Goal: Transaction & Acquisition: Purchase product/service

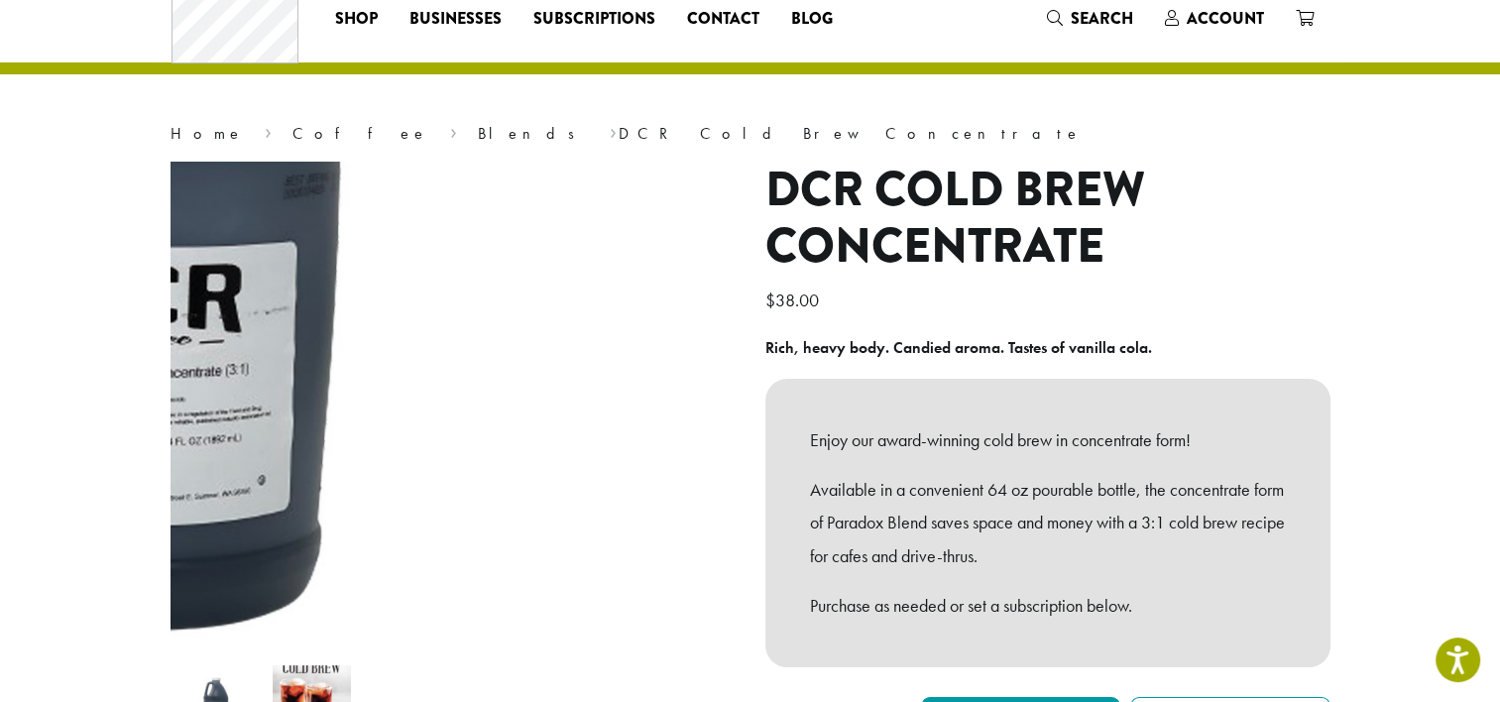
scroll to position [59, 0]
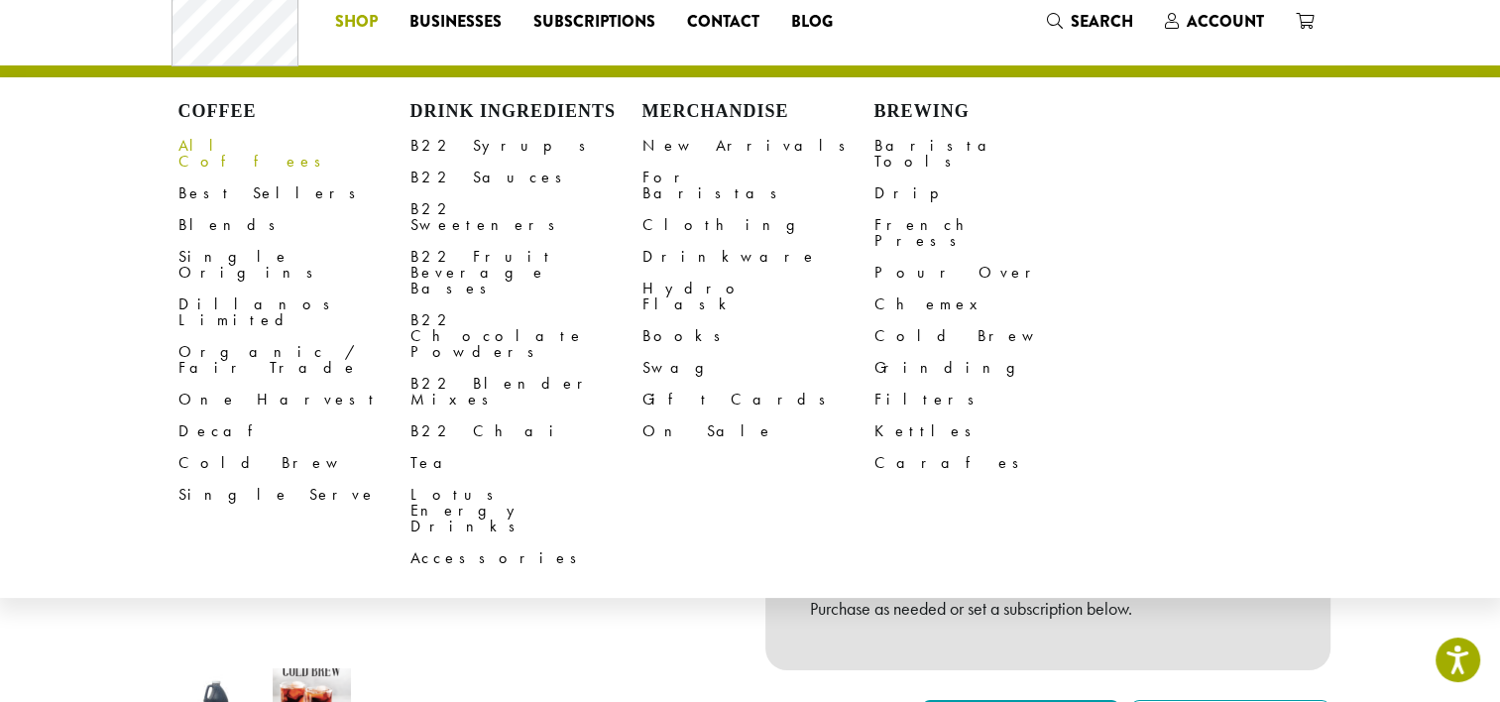
click at [242, 159] on link "All Coffees" at bounding box center [295, 154] width 232 height 48
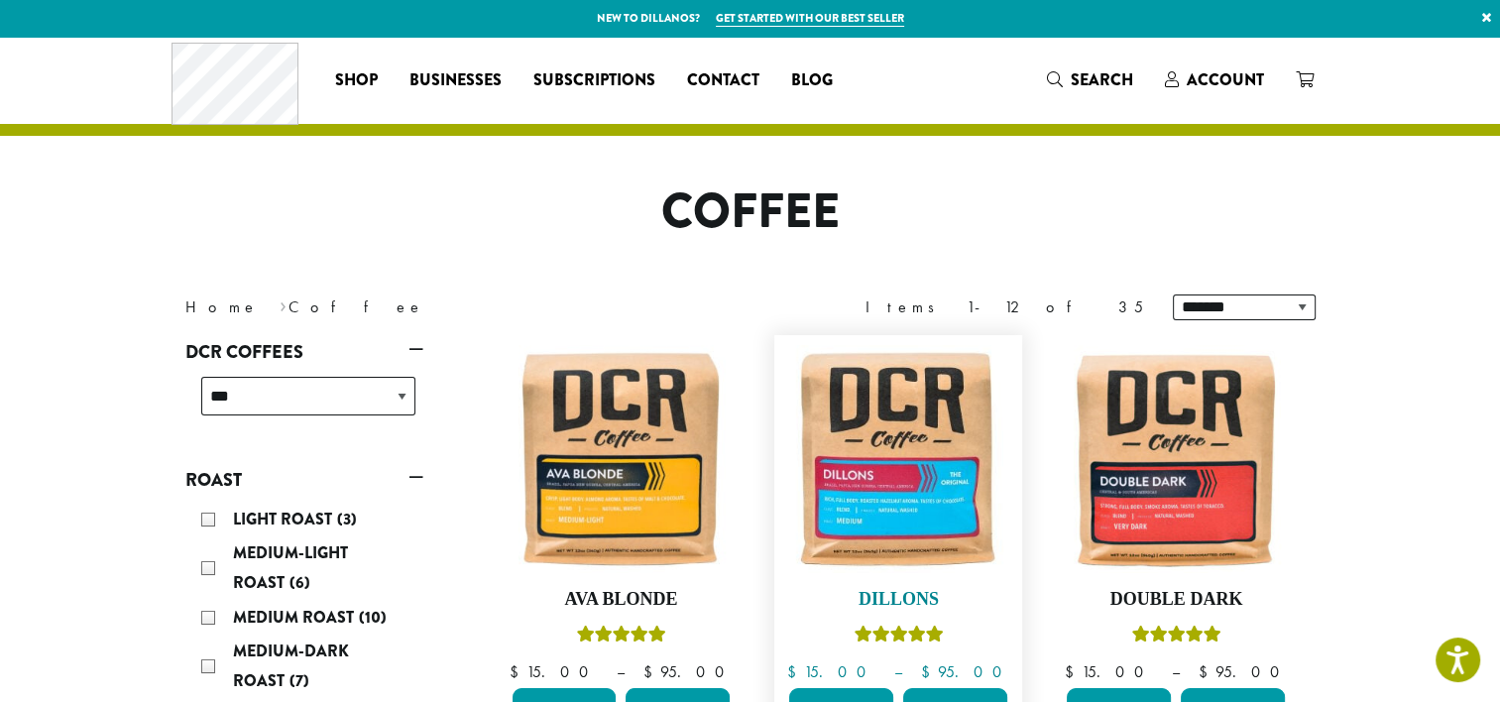
click at [924, 509] on img at bounding box center [898, 459] width 228 height 228
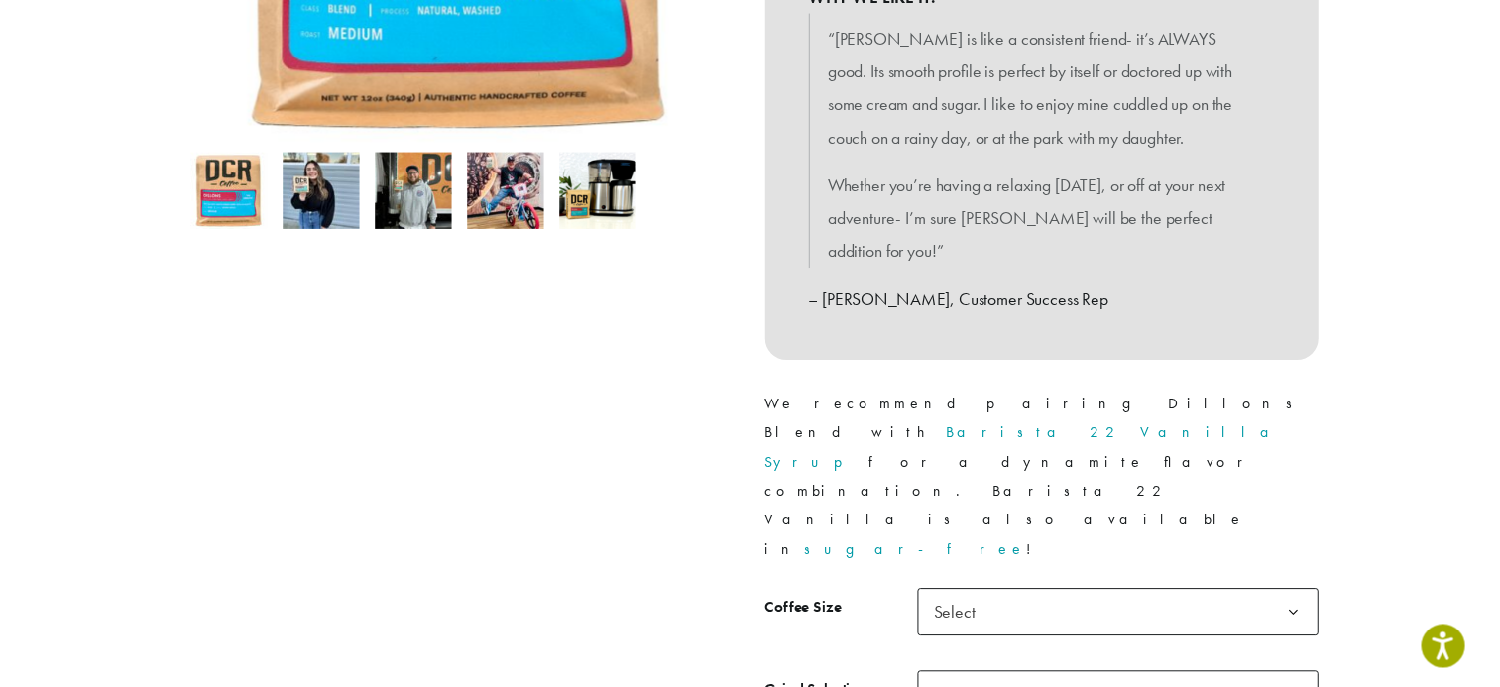
scroll to position [574, 0]
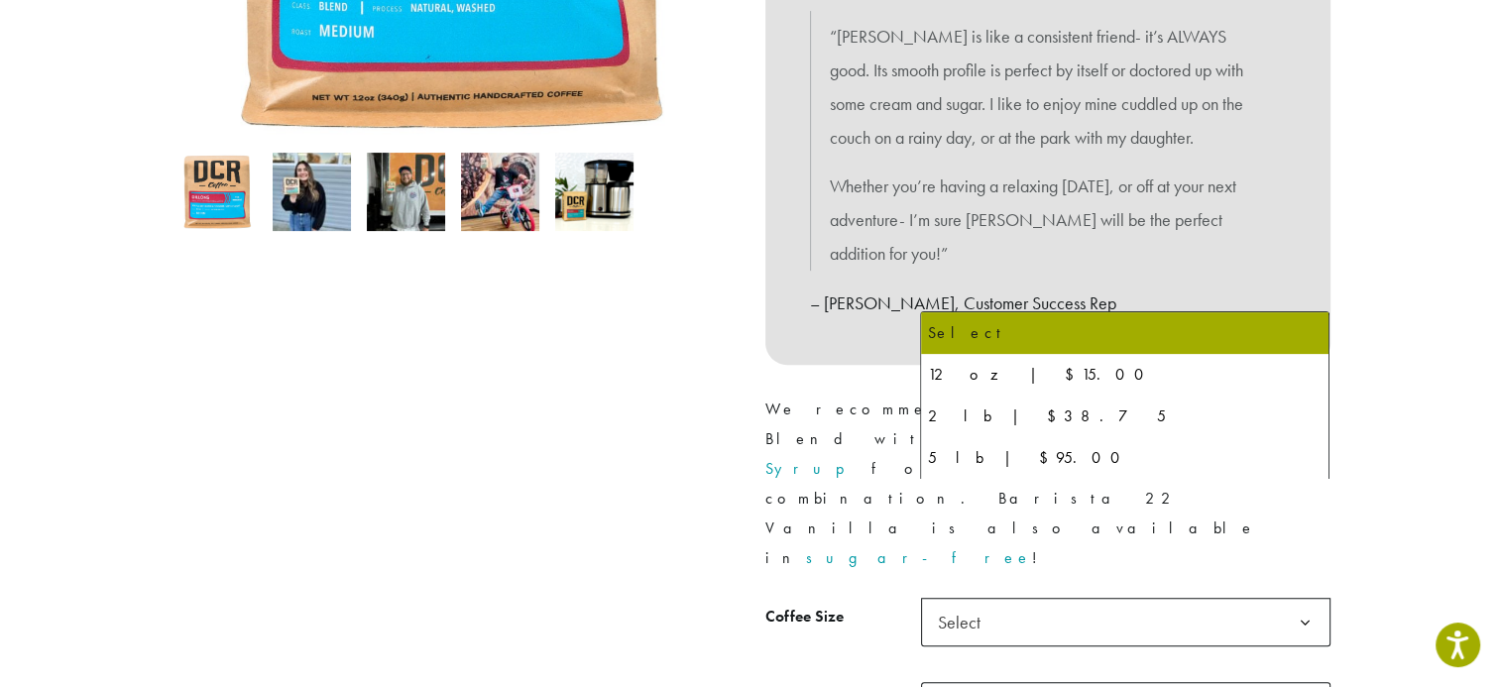
click at [984, 603] on span "Select" at bounding box center [965, 622] width 70 height 39
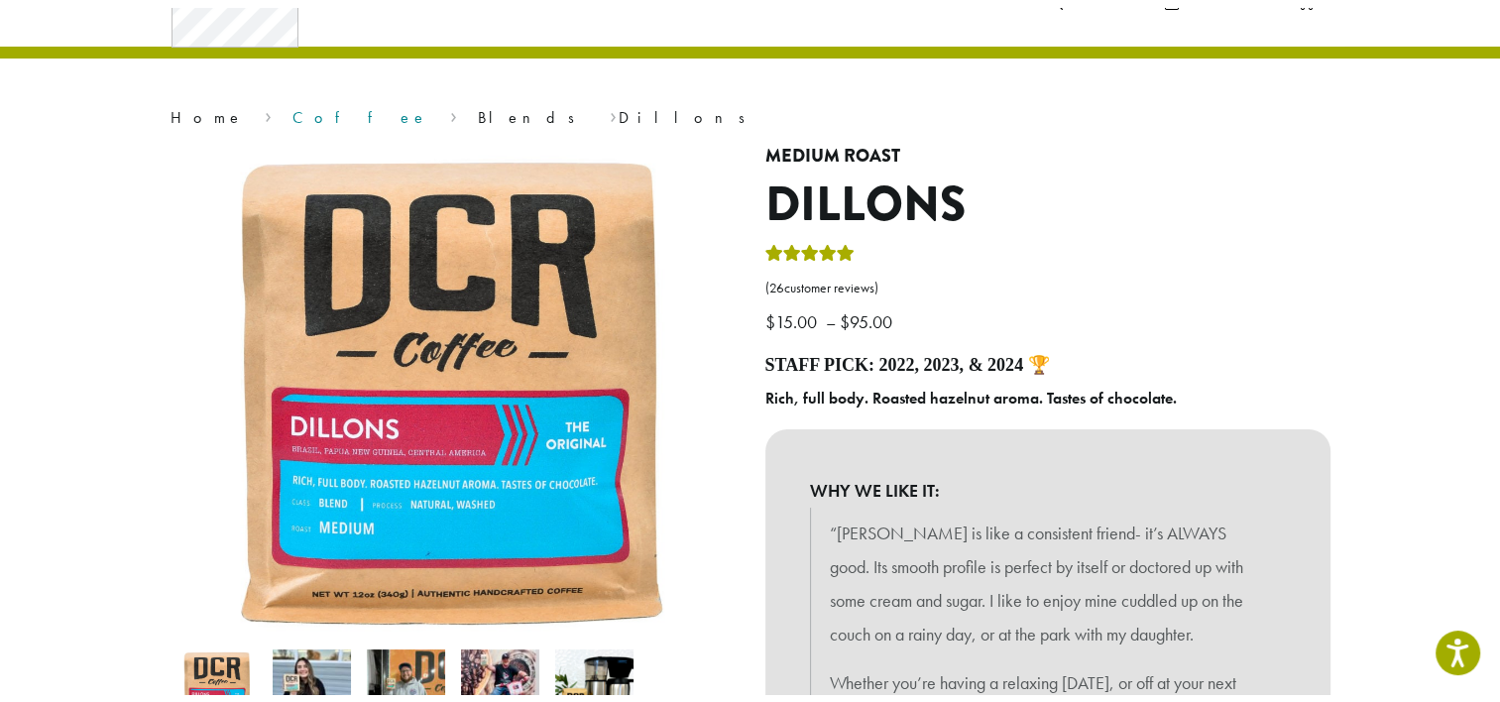
scroll to position [0, 0]
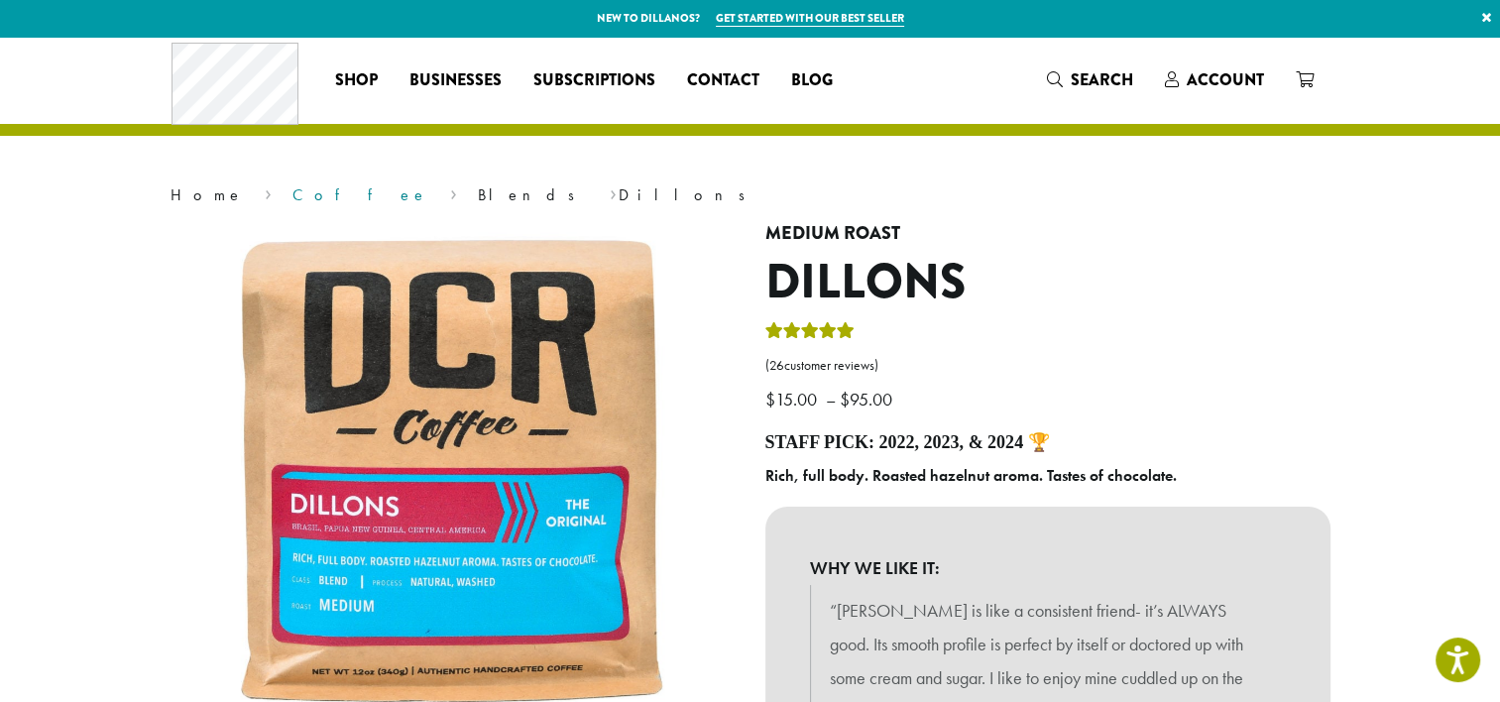
click at [478, 197] on link "Blends" at bounding box center [533, 194] width 110 height 21
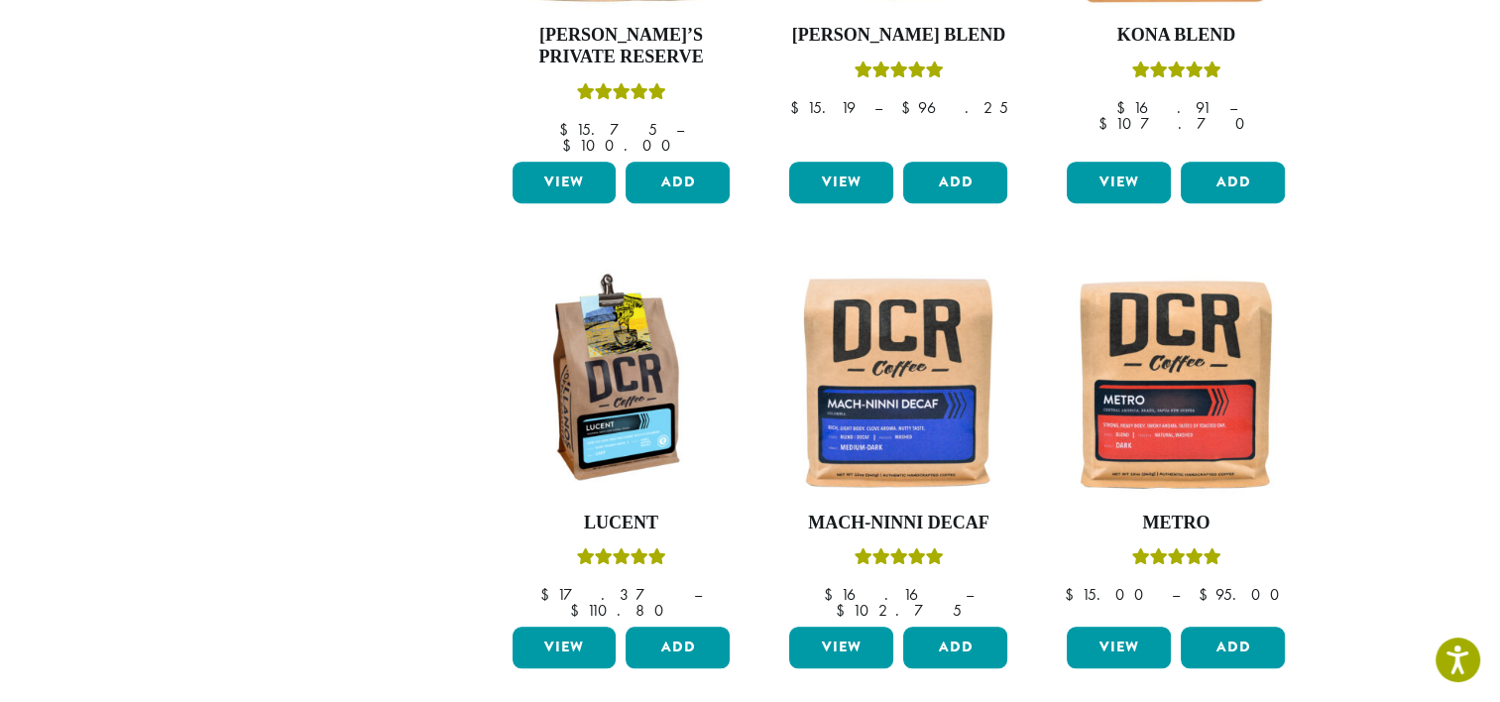
scroll to position [1480, 0]
click at [872, 419] on img at bounding box center [898, 383] width 228 height 228
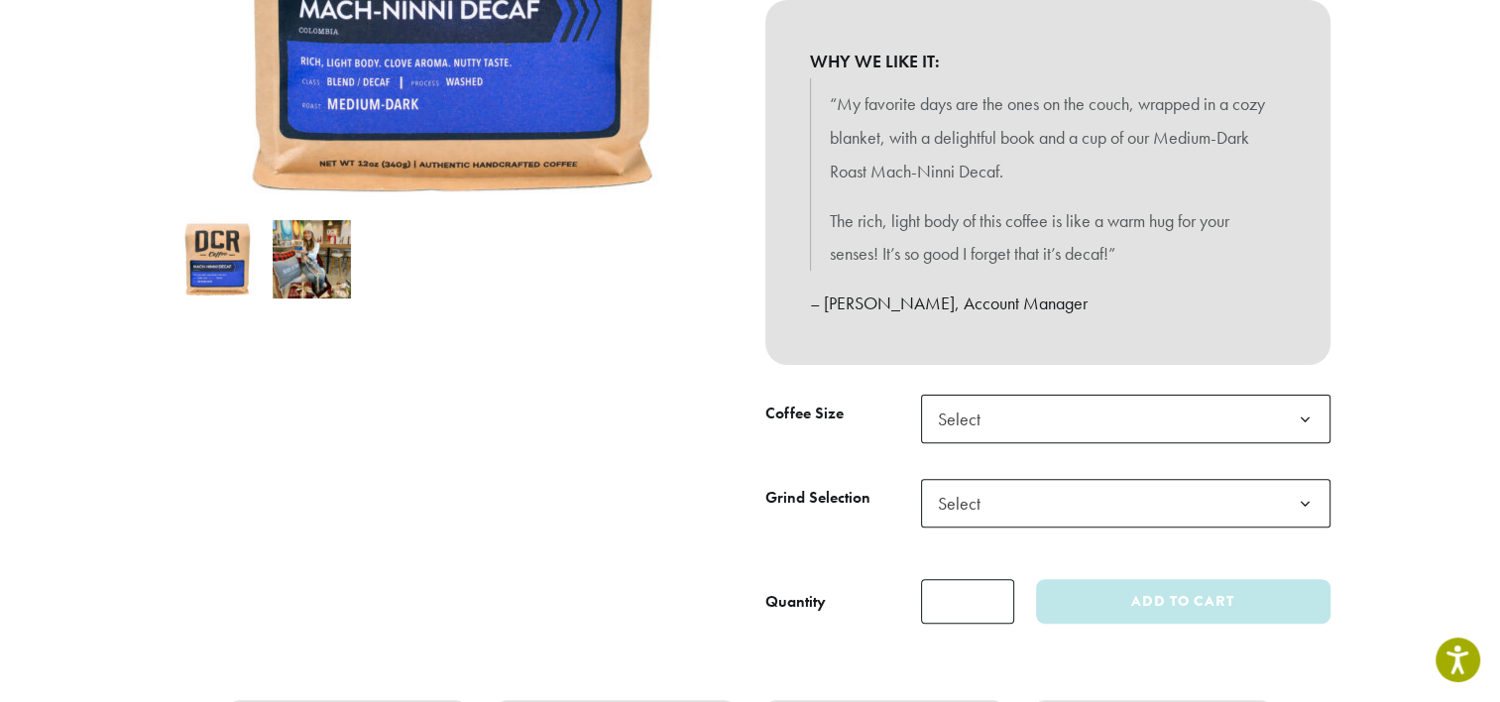
scroll to position [530, 0]
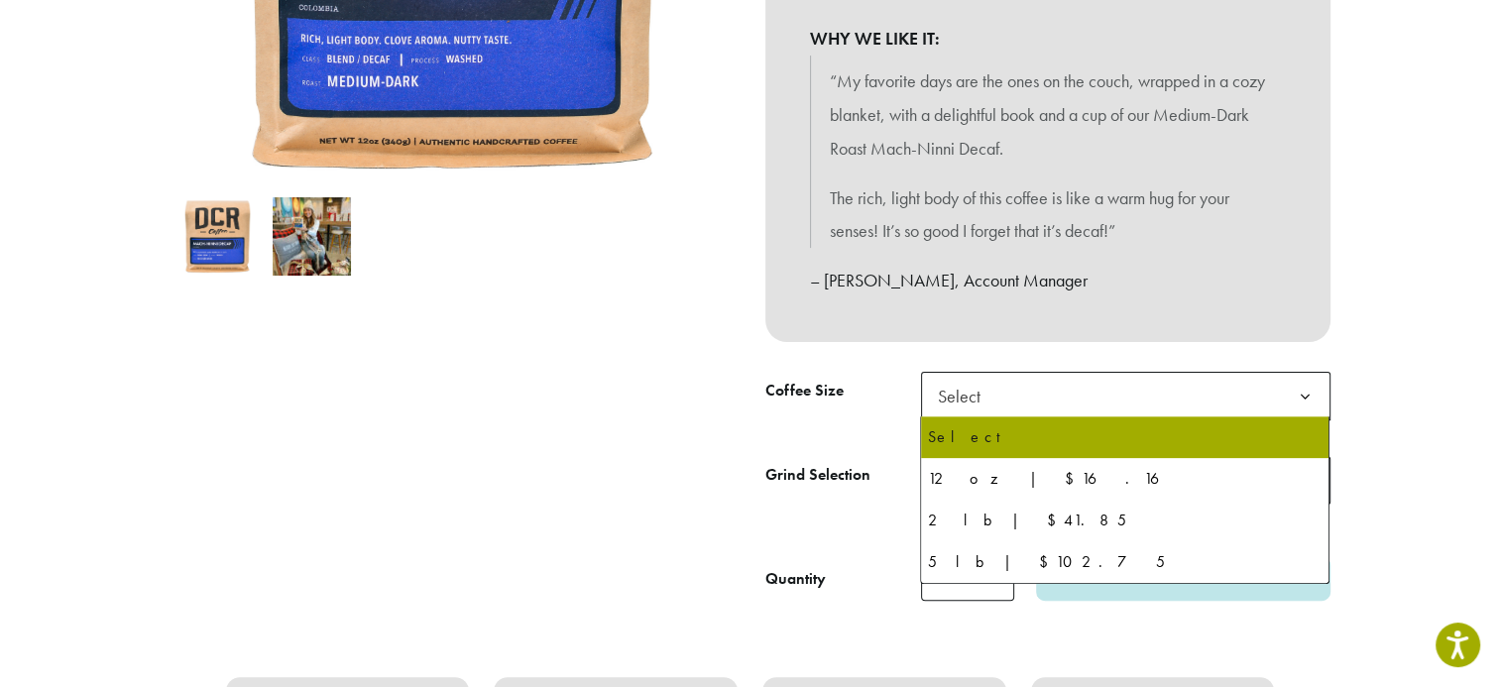
click at [962, 403] on span "Select" at bounding box center [965, 396] width 70 height 39
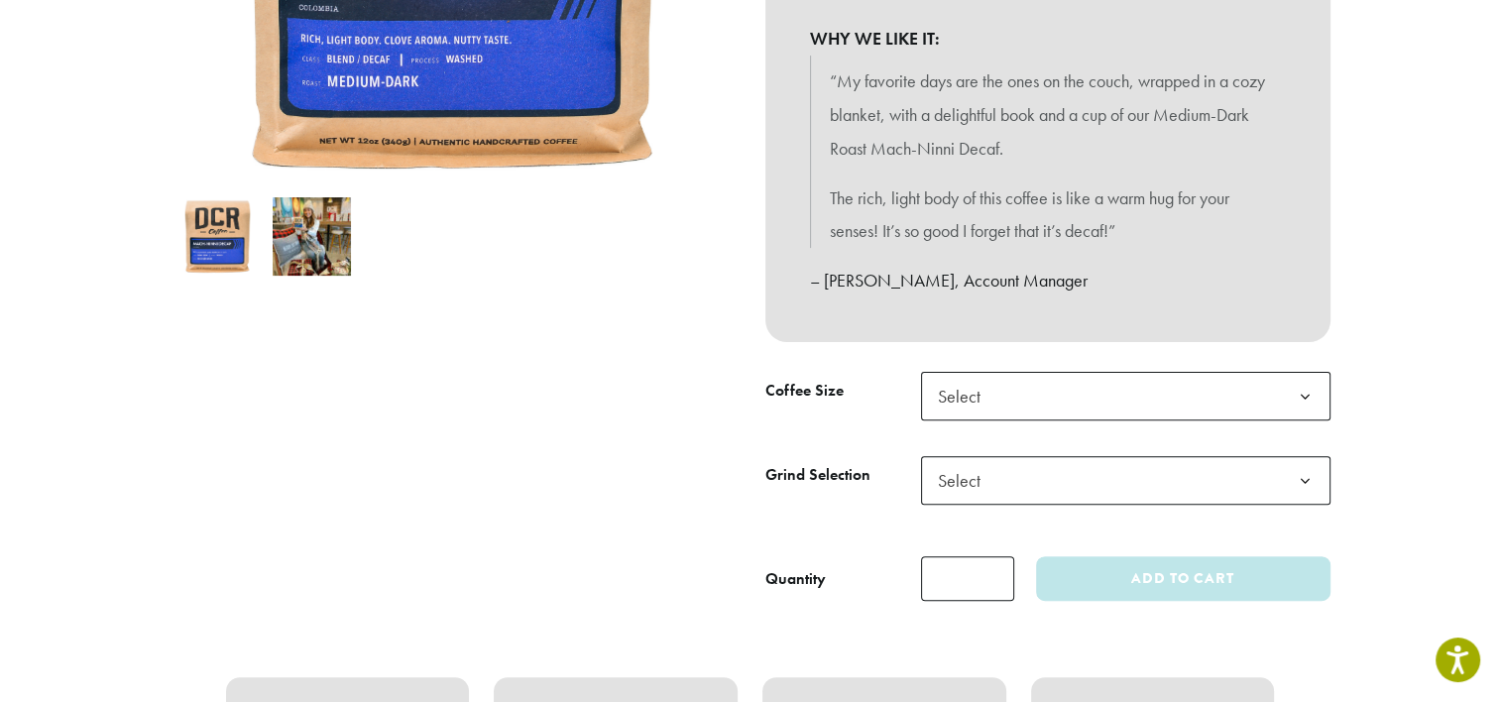
click at [793, 528] on th "Grind Selection" at bounding box center [844, 498] width 156 height 84
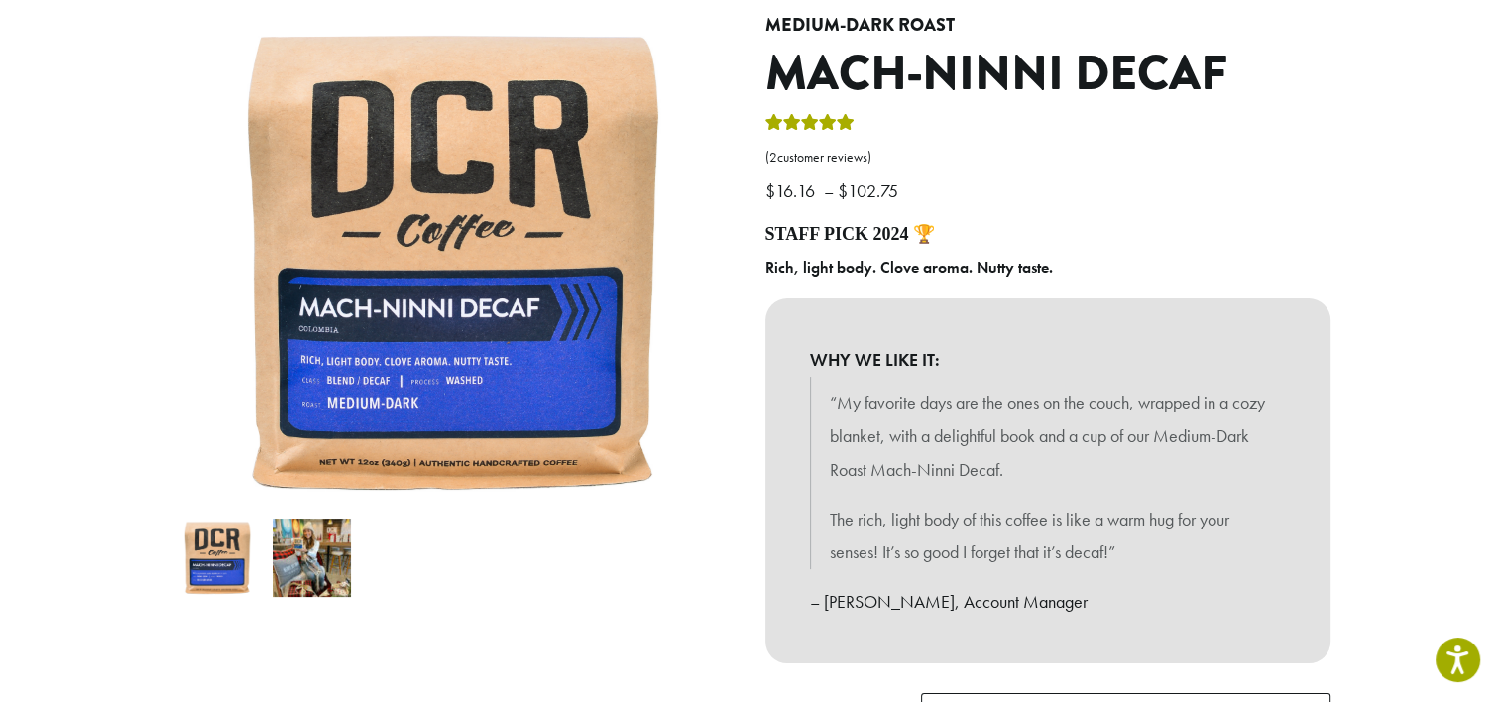
scroll to position [0, 0]
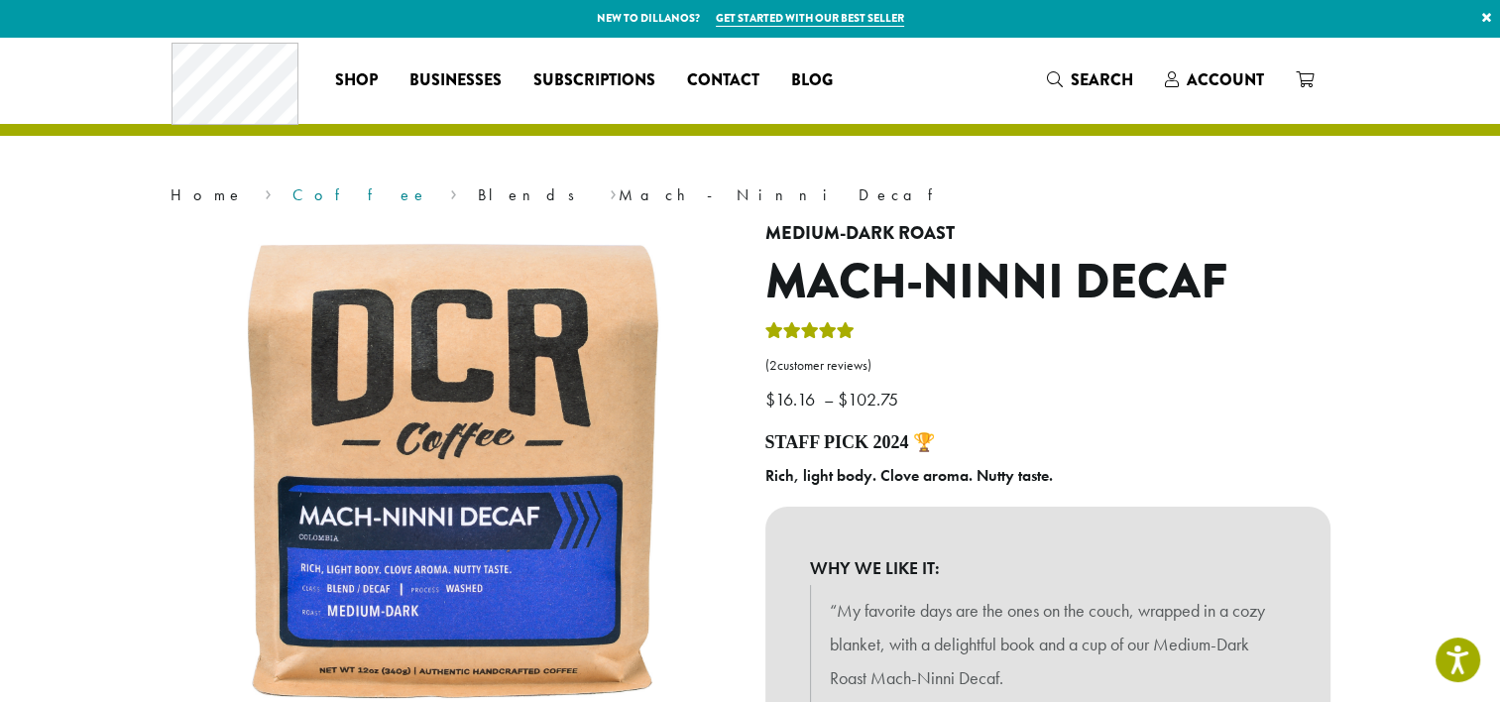
click at [293, 203] on link "Coffee" at bounding box center [361, 194] width 136 height 21
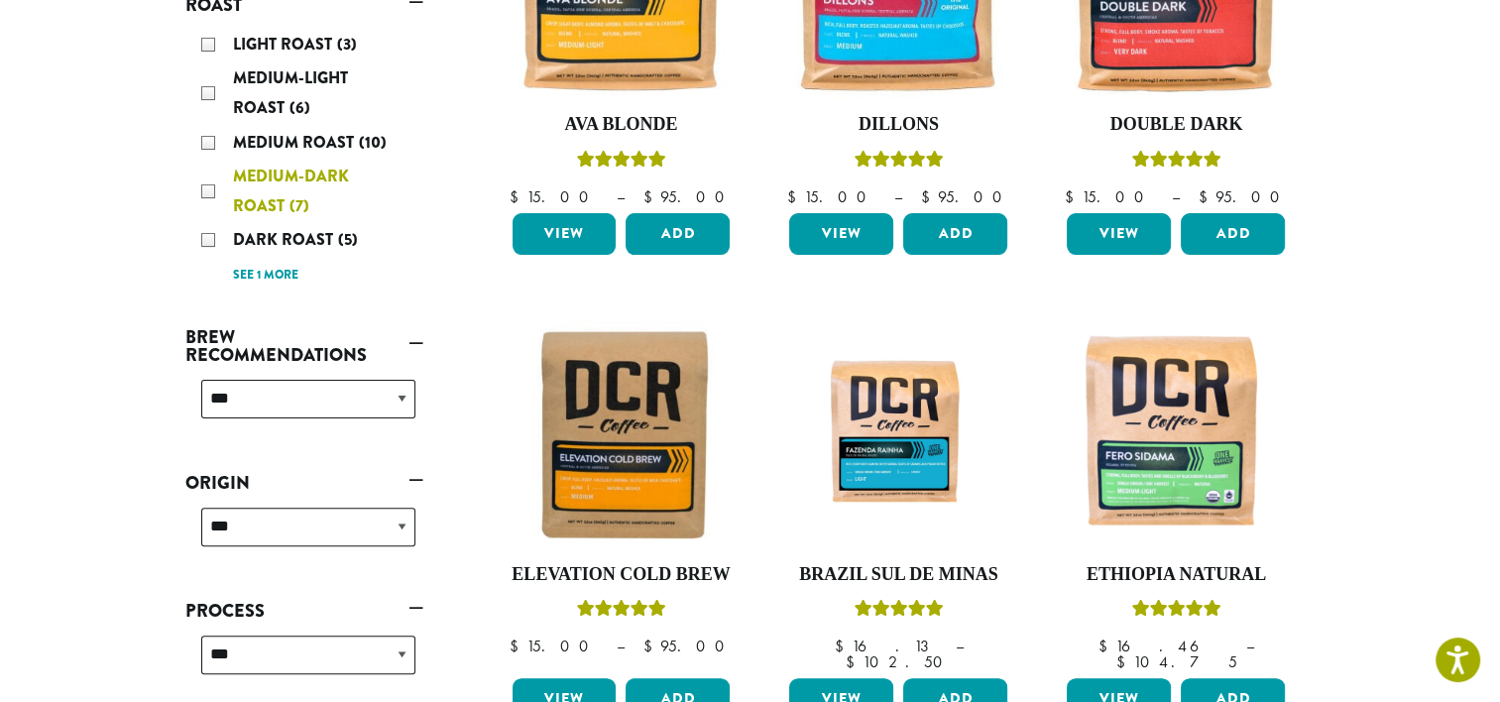
scroll to position [476, 0]
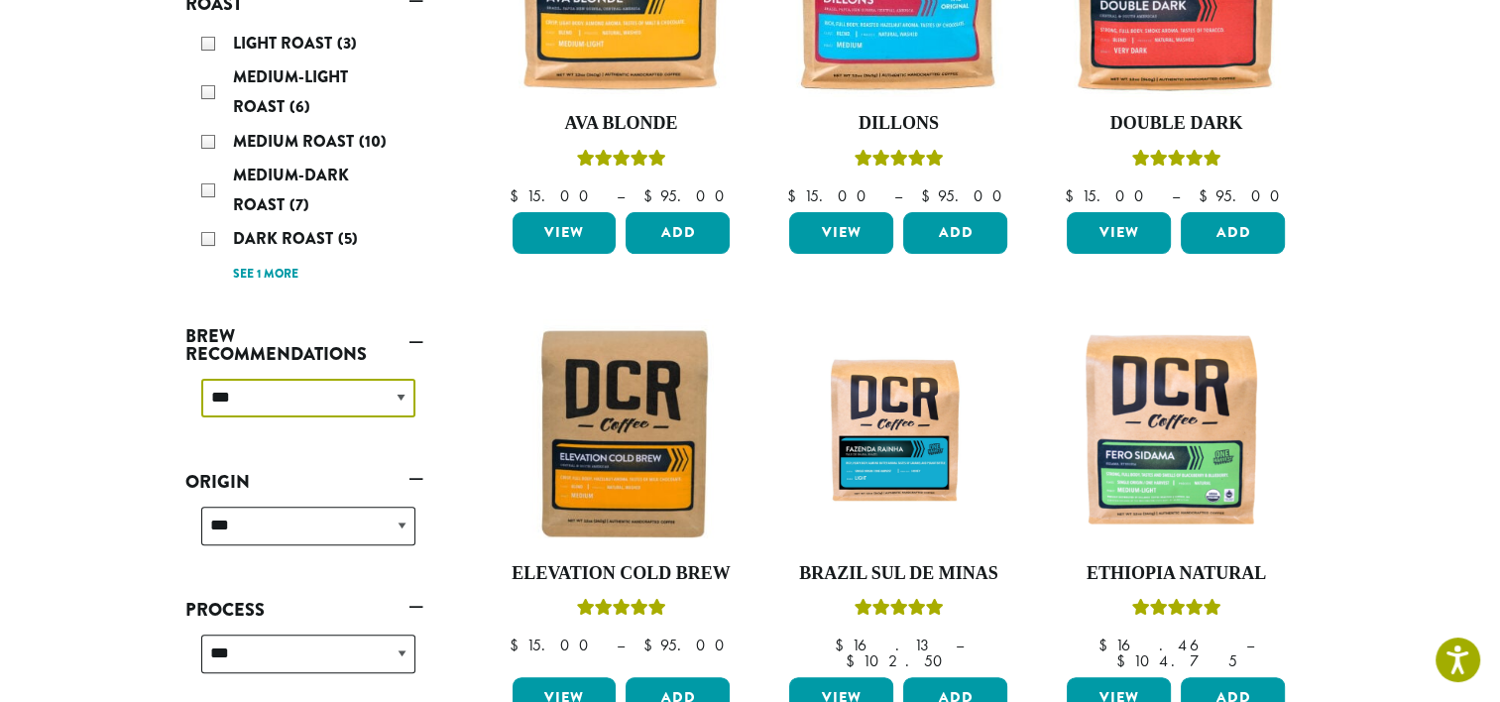
click at [294, 389] on select "**********" at bounding box center [308, 398] width 214 height 39
select select "****"
click at [201, 379] on select "**********" at bounding box center [308, 398] width 214 height 39
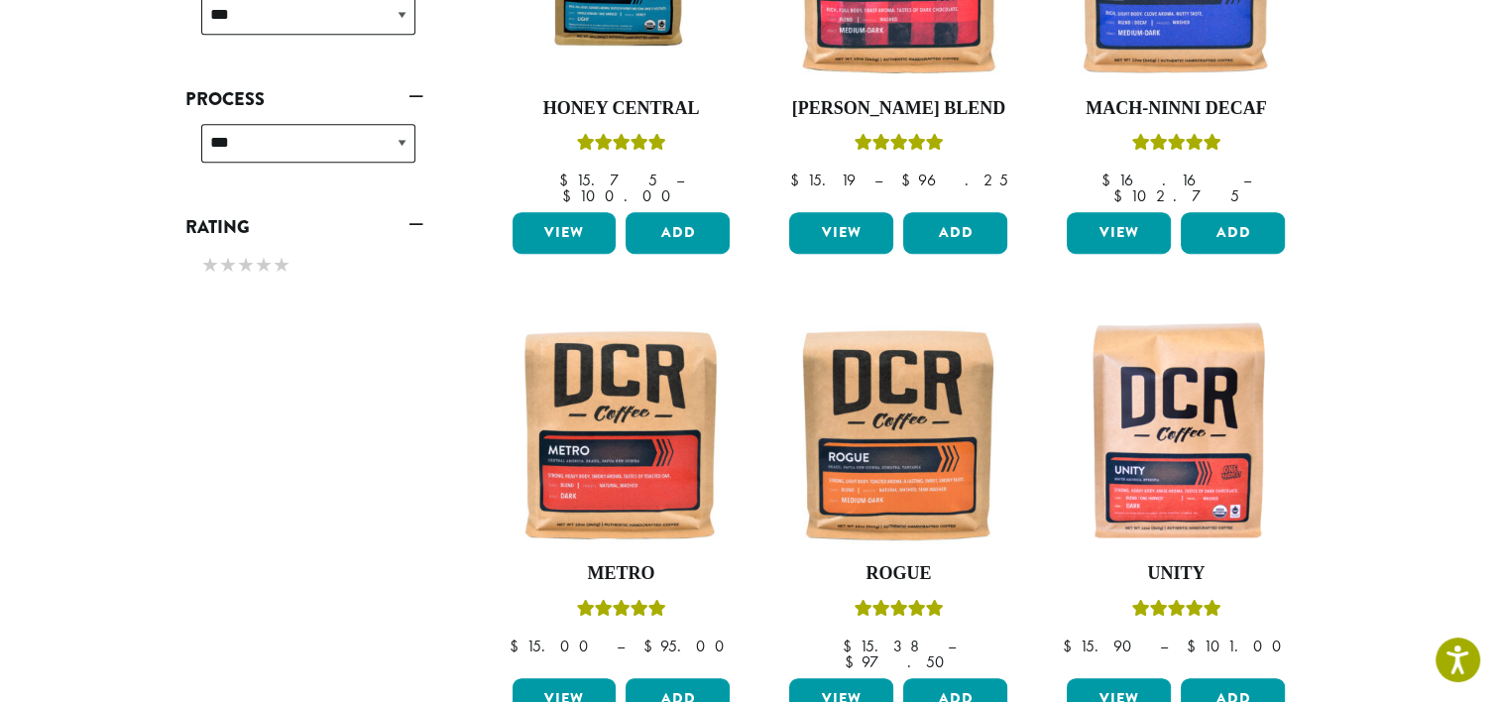
scroll to position [958, 0]
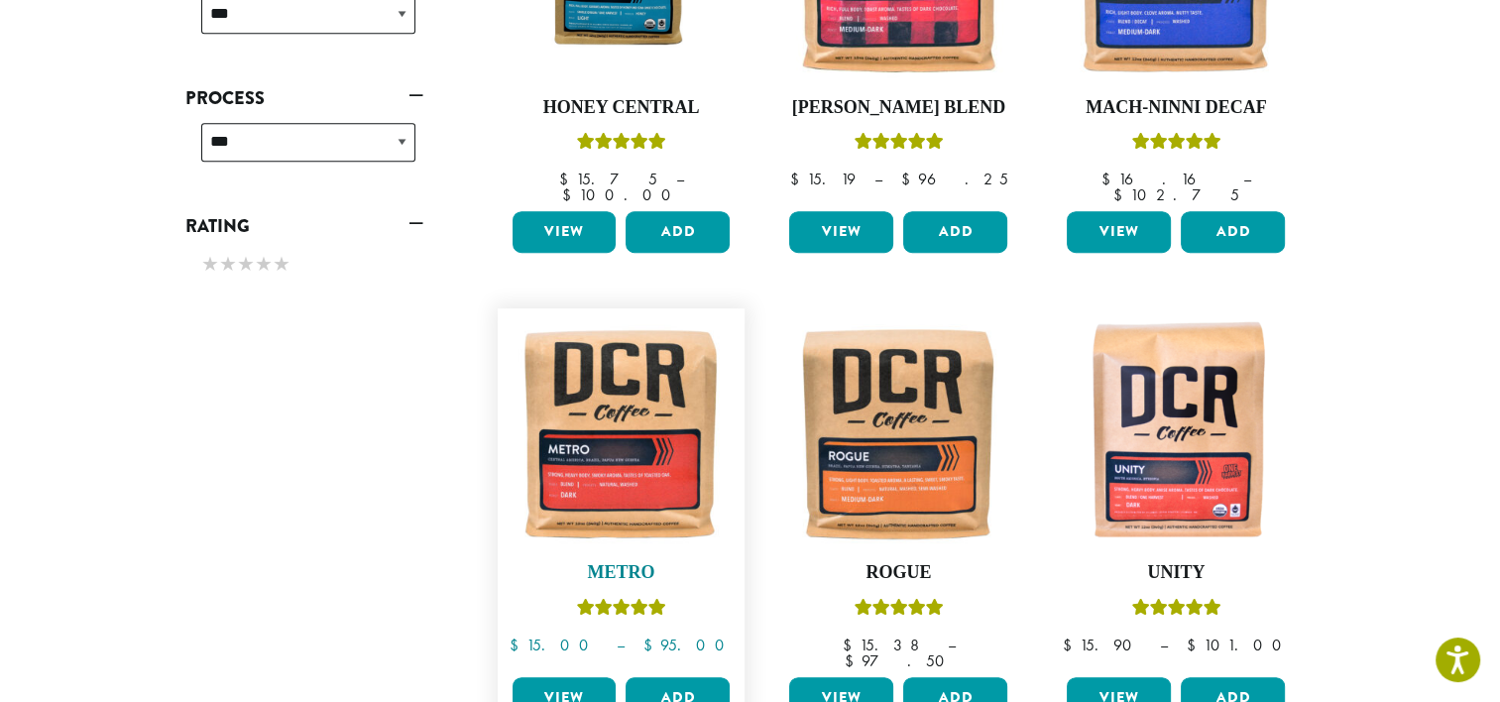
click at [594, 408] on img at bounding box center [621, 432] width 228 height 228
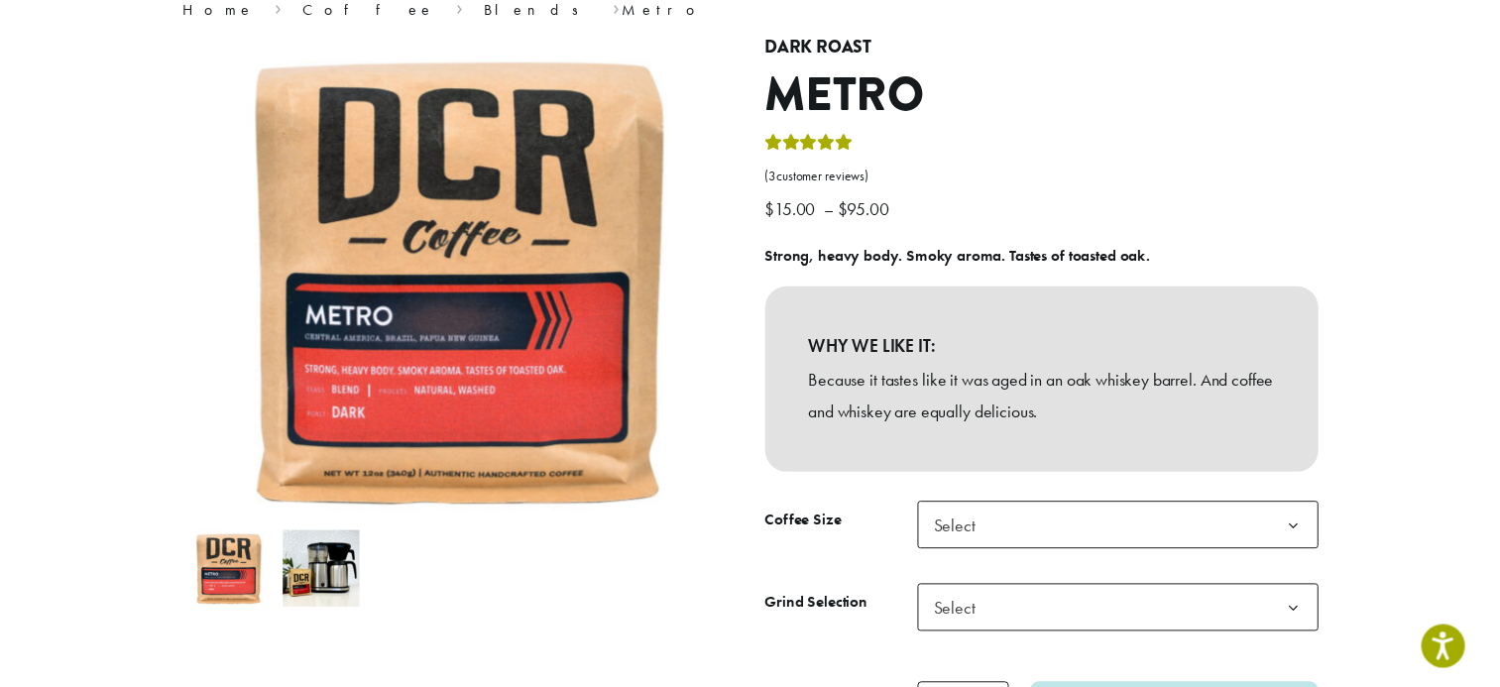
scroll to position [282, 0]
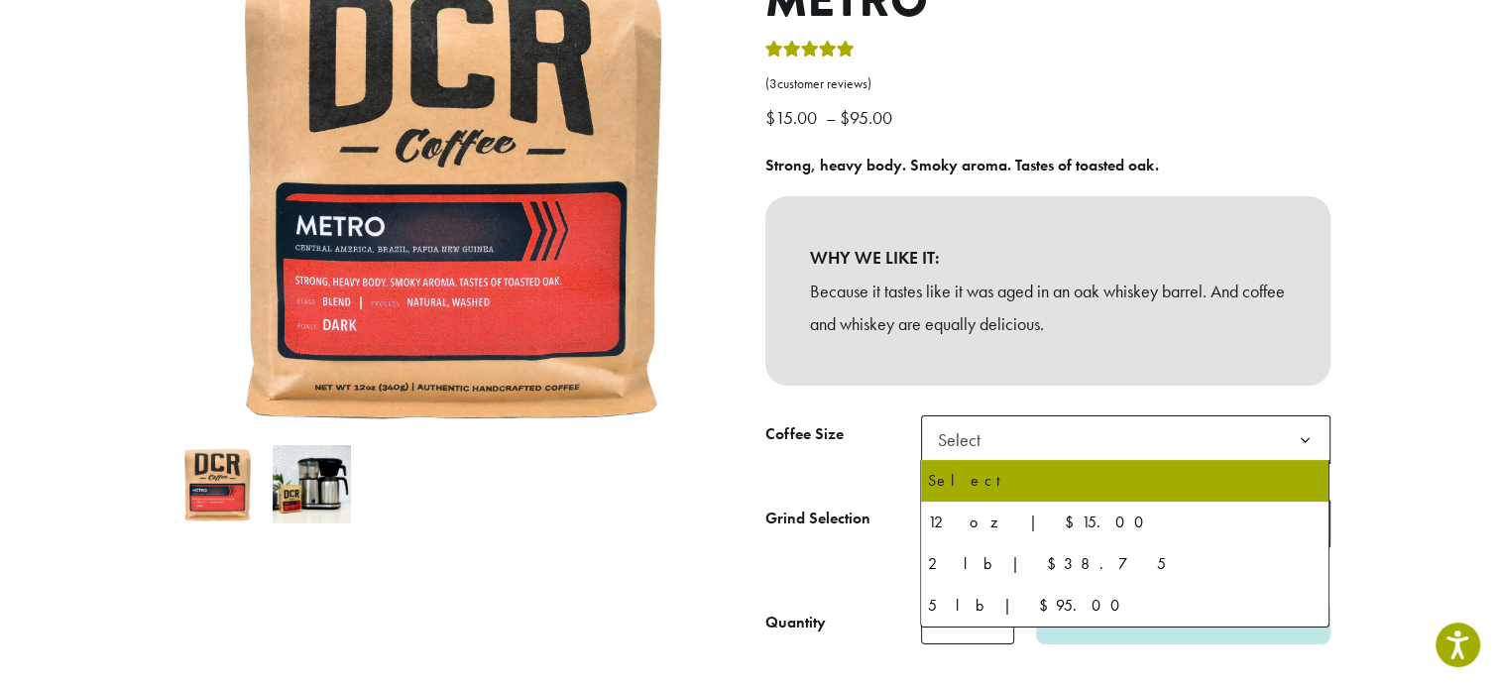
click at [1044, 444] on span "Select" at bounding box center [1126, 440] width 410 height 49
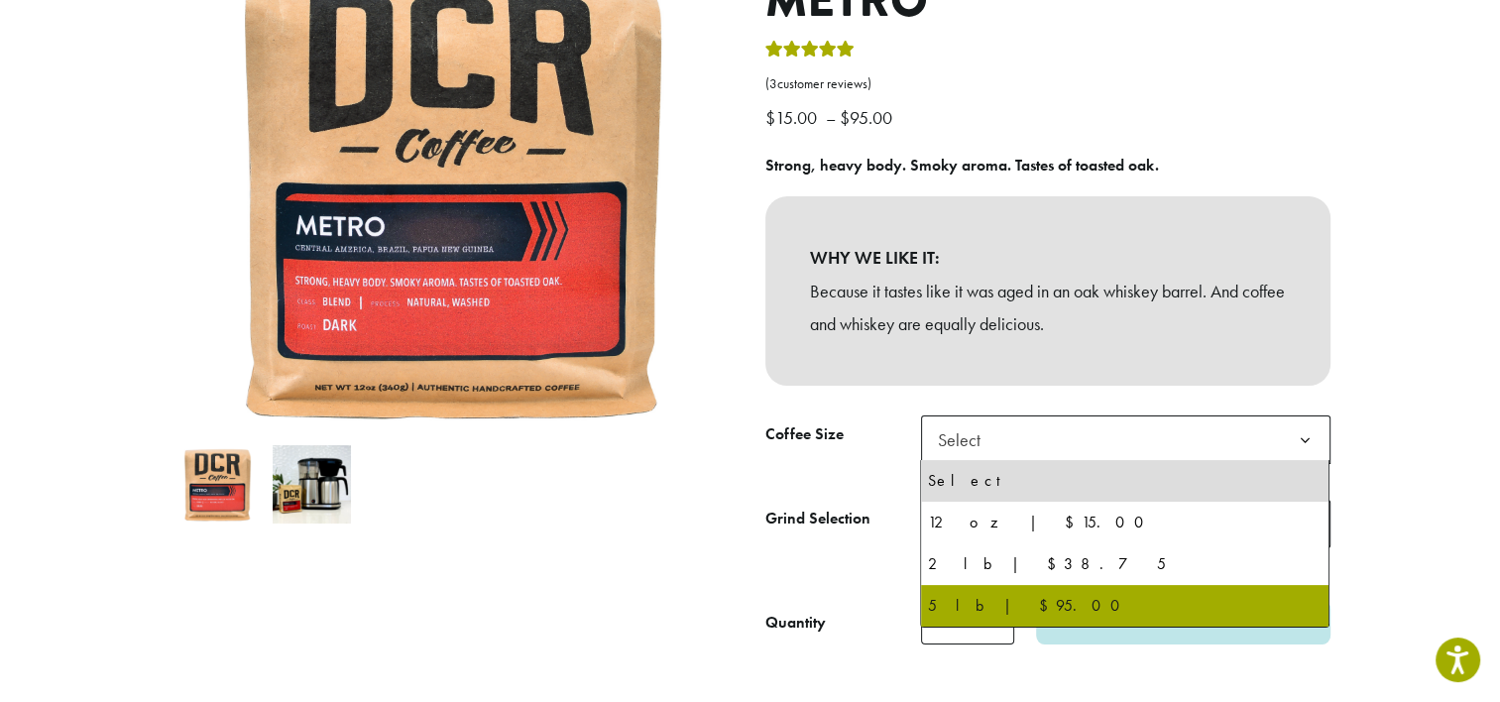
select select "**********"
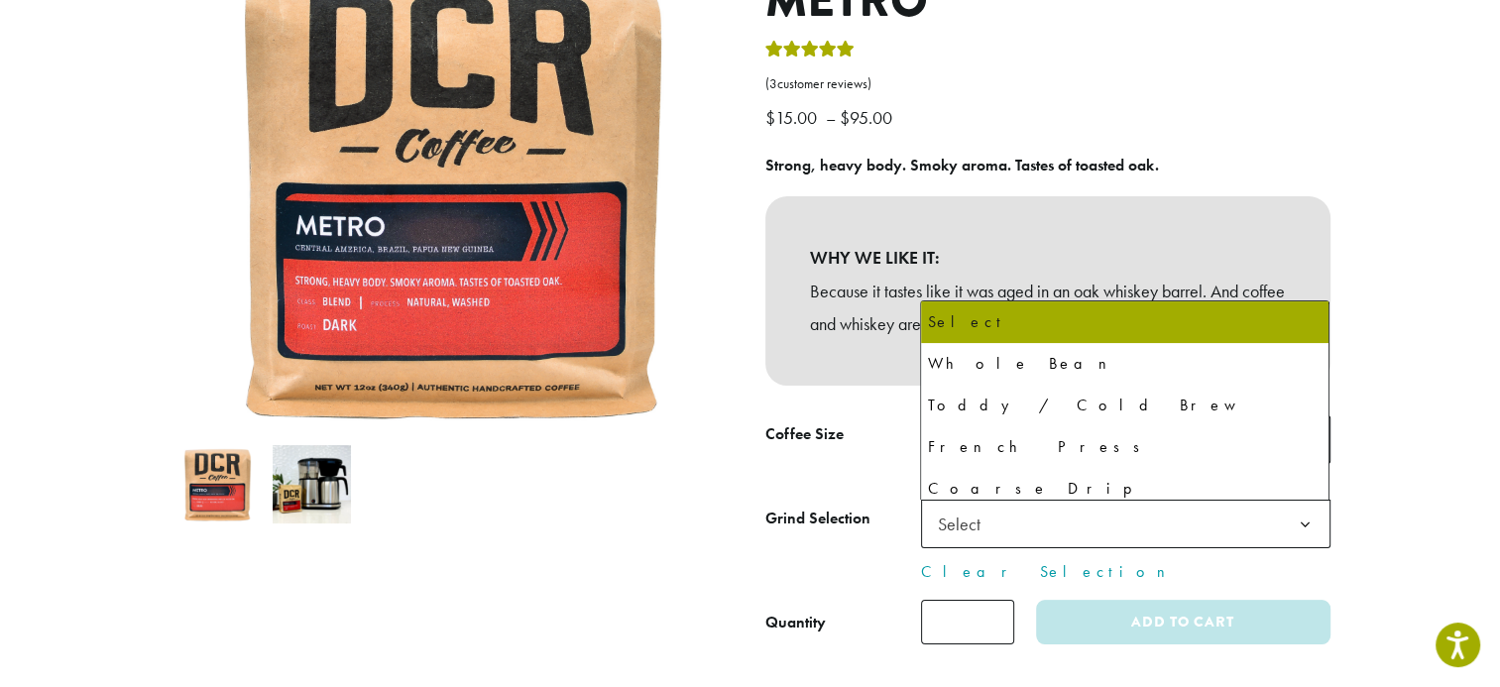
click at [964, 520] on span "Select" at bounding box center [965, 524] width 70 height 39
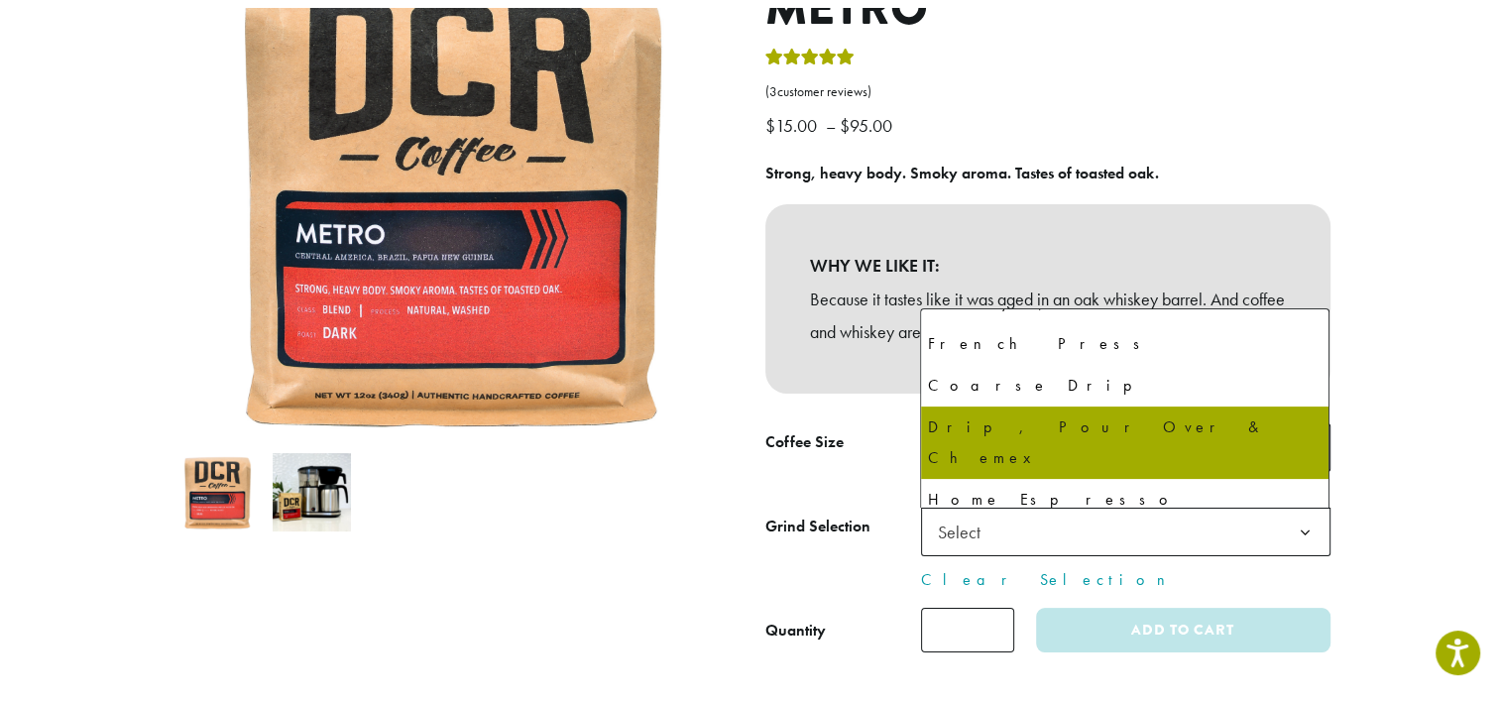
scroll to position [135, 0]
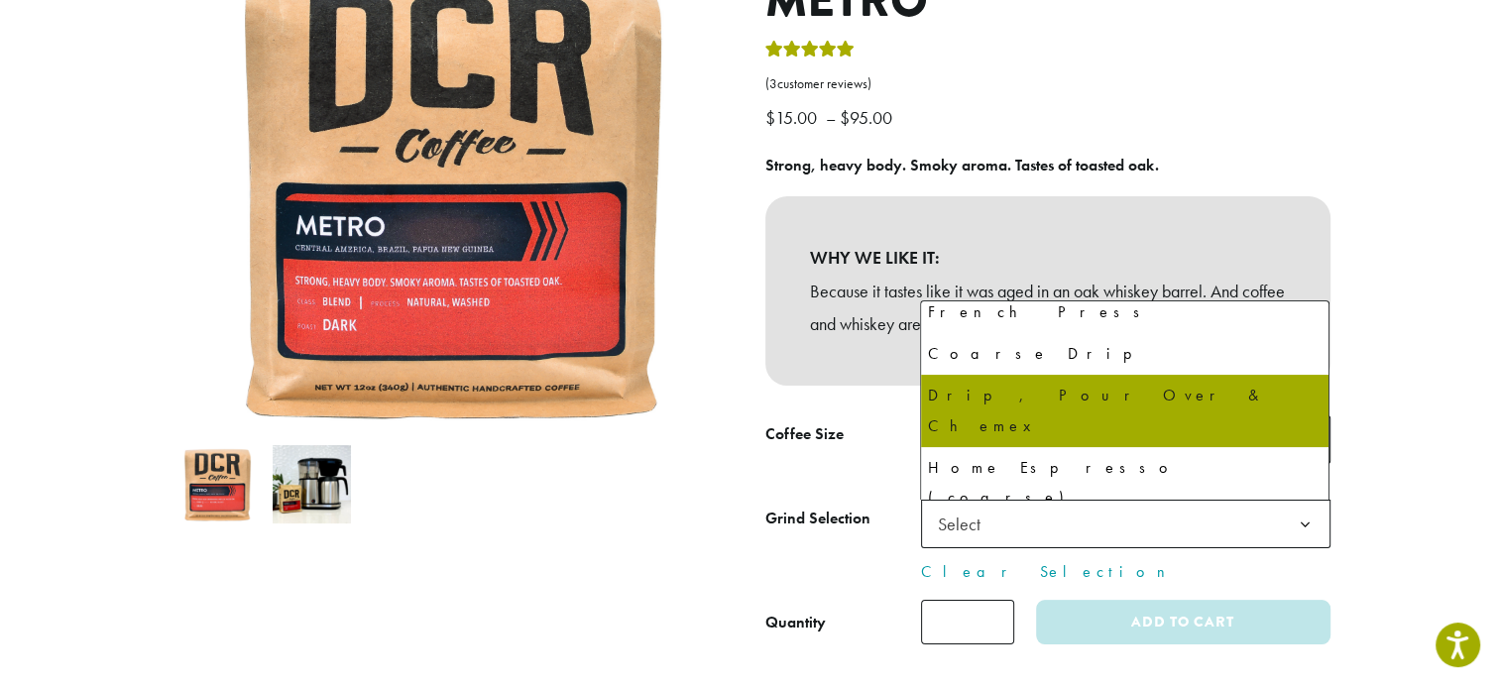
select select "**********"
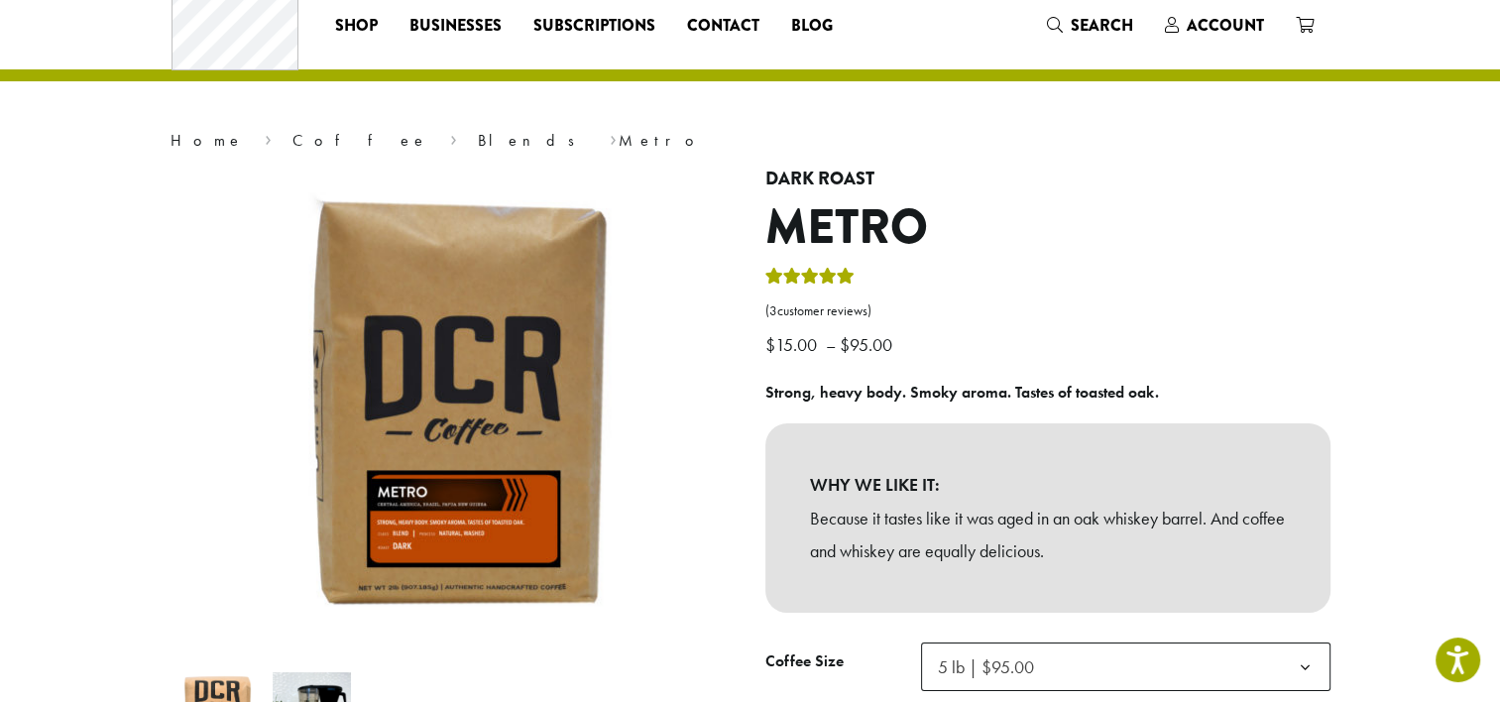
scroll to position [0, 0]
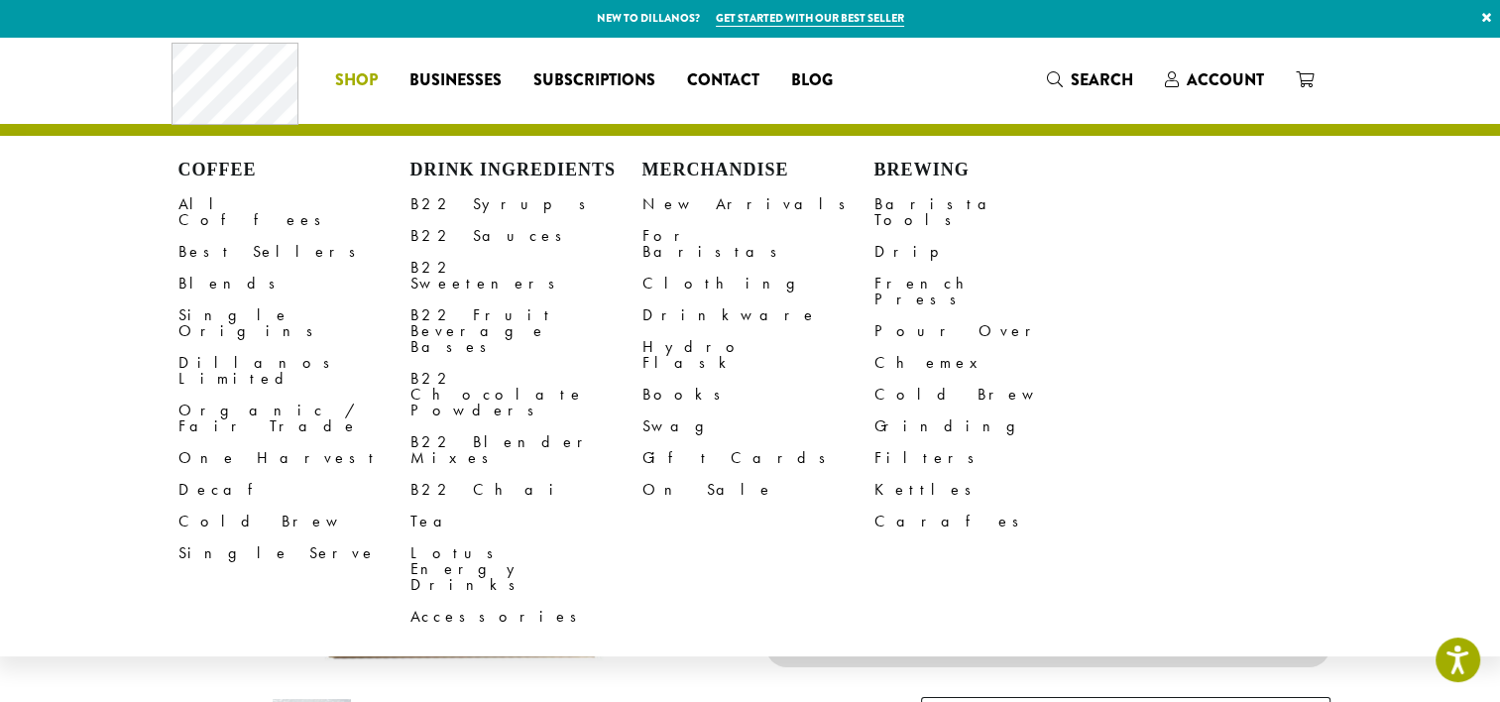
click at [345, 70] on span "Shop" at bounding box center [356, 80] width 43 height 25
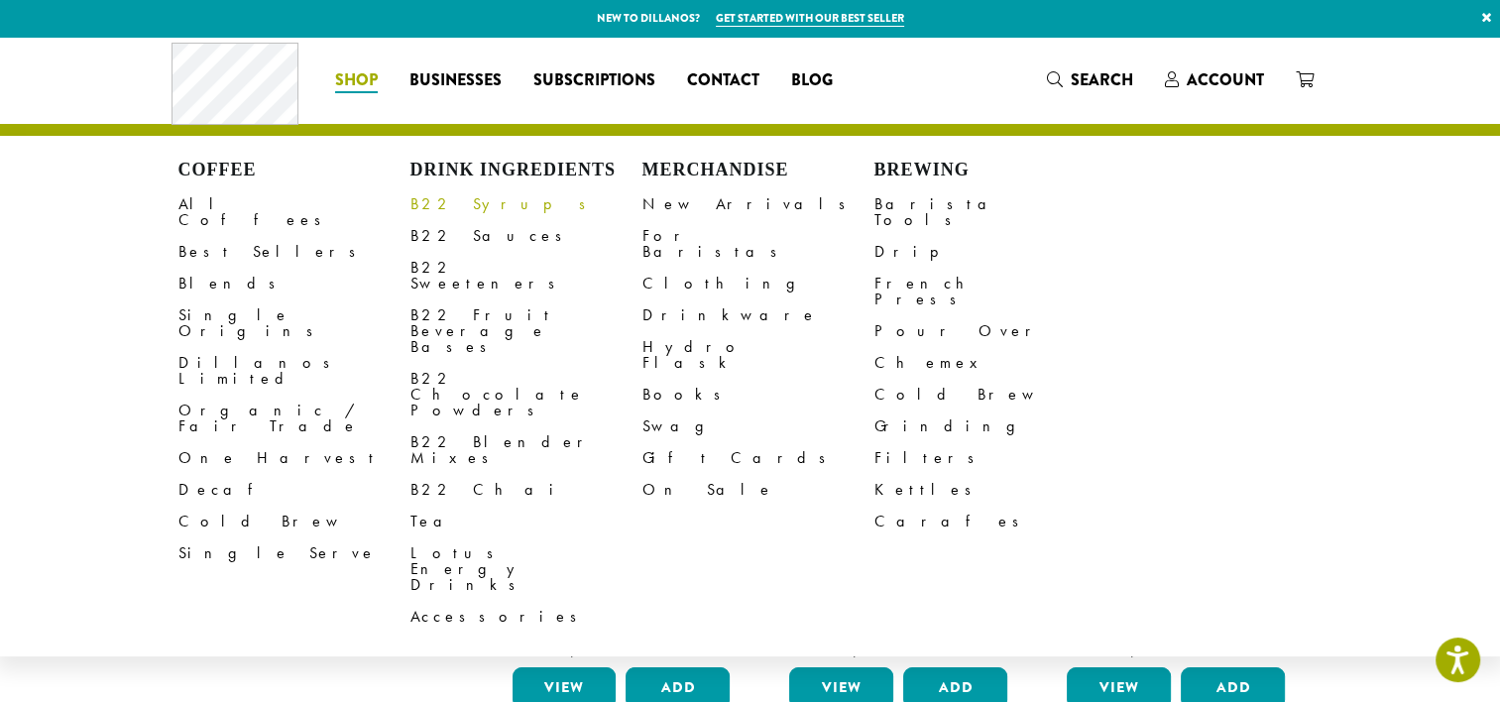
click at [456, 204] on link "B22 Syrups" at bounding box center [527, 204] width 232 height 32
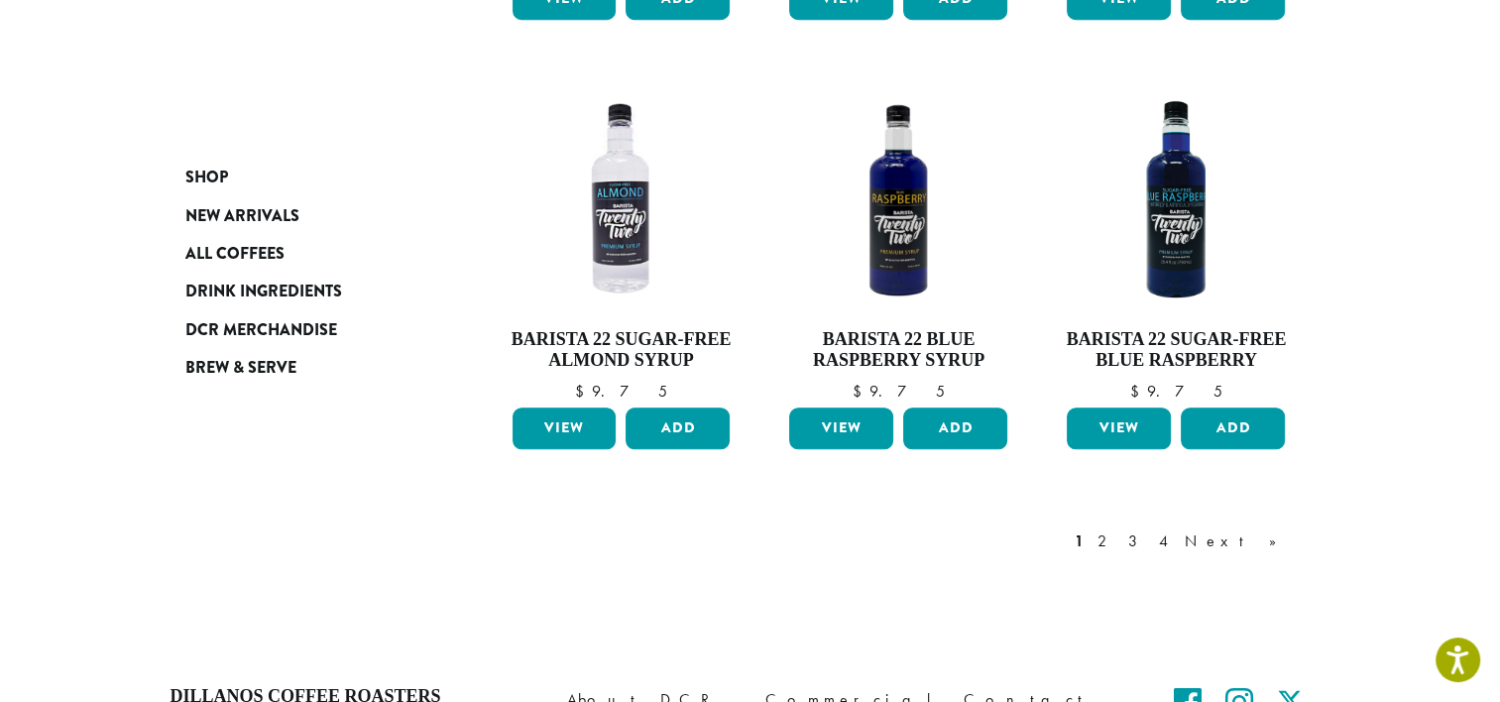
scroll to position [1878, 0]
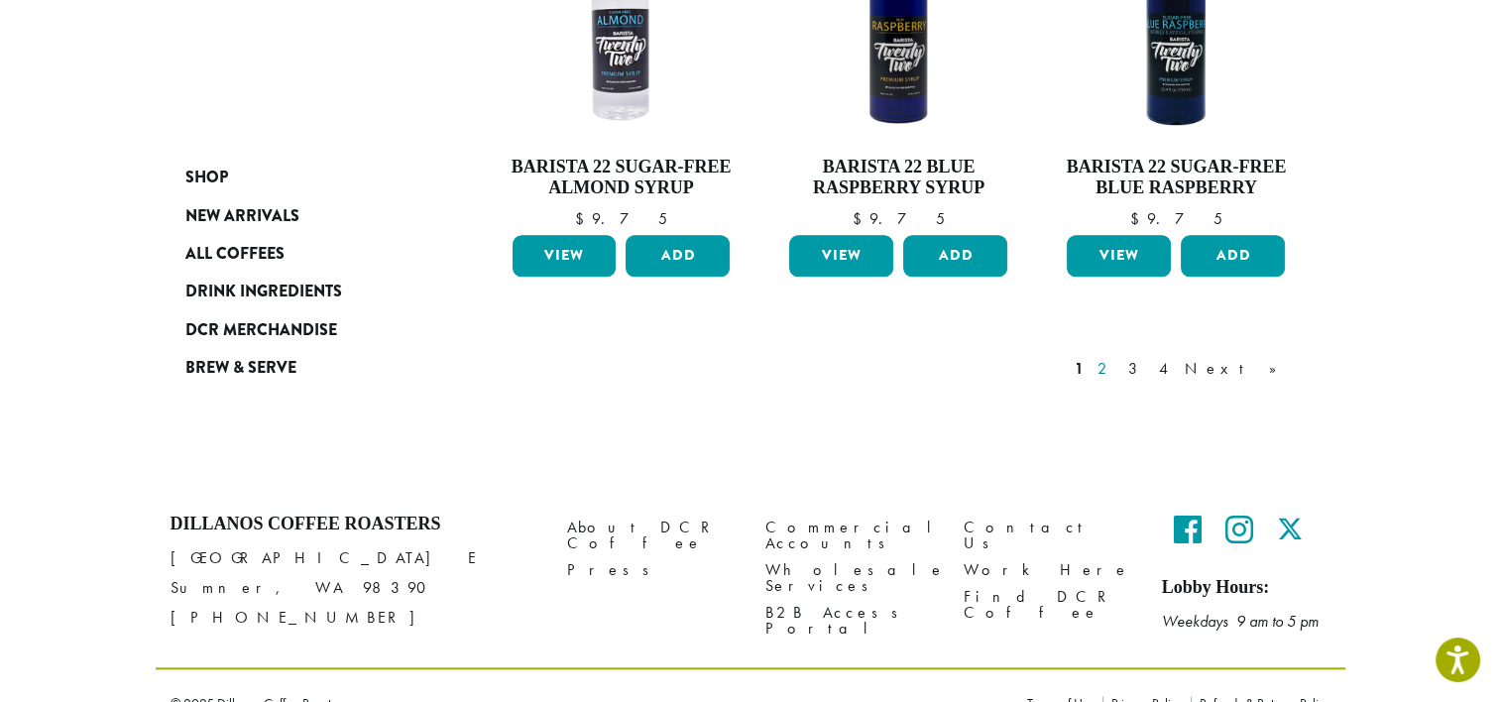
click at [1119, 357] on link "2" at bounding box center [1106, 369] width 25 height 24
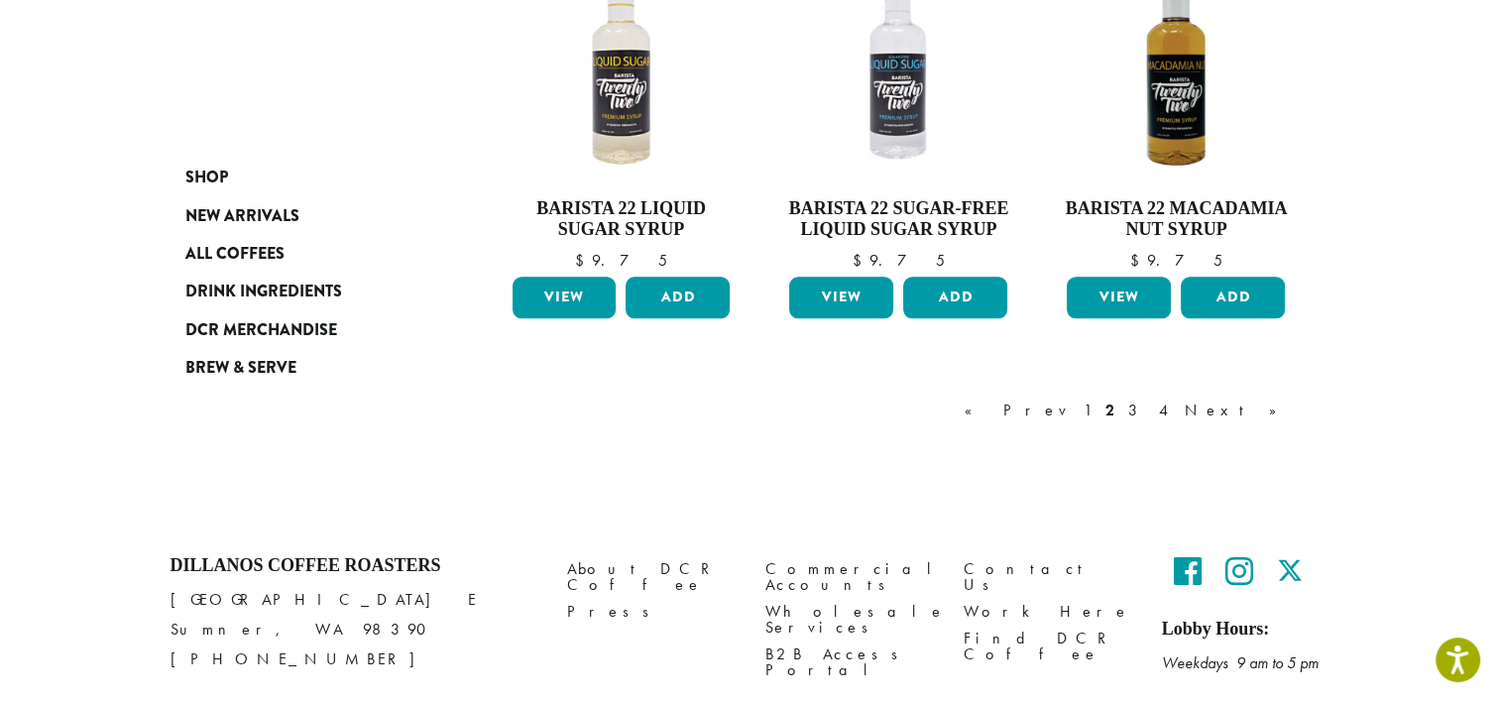
scroll to position [1764, 0]
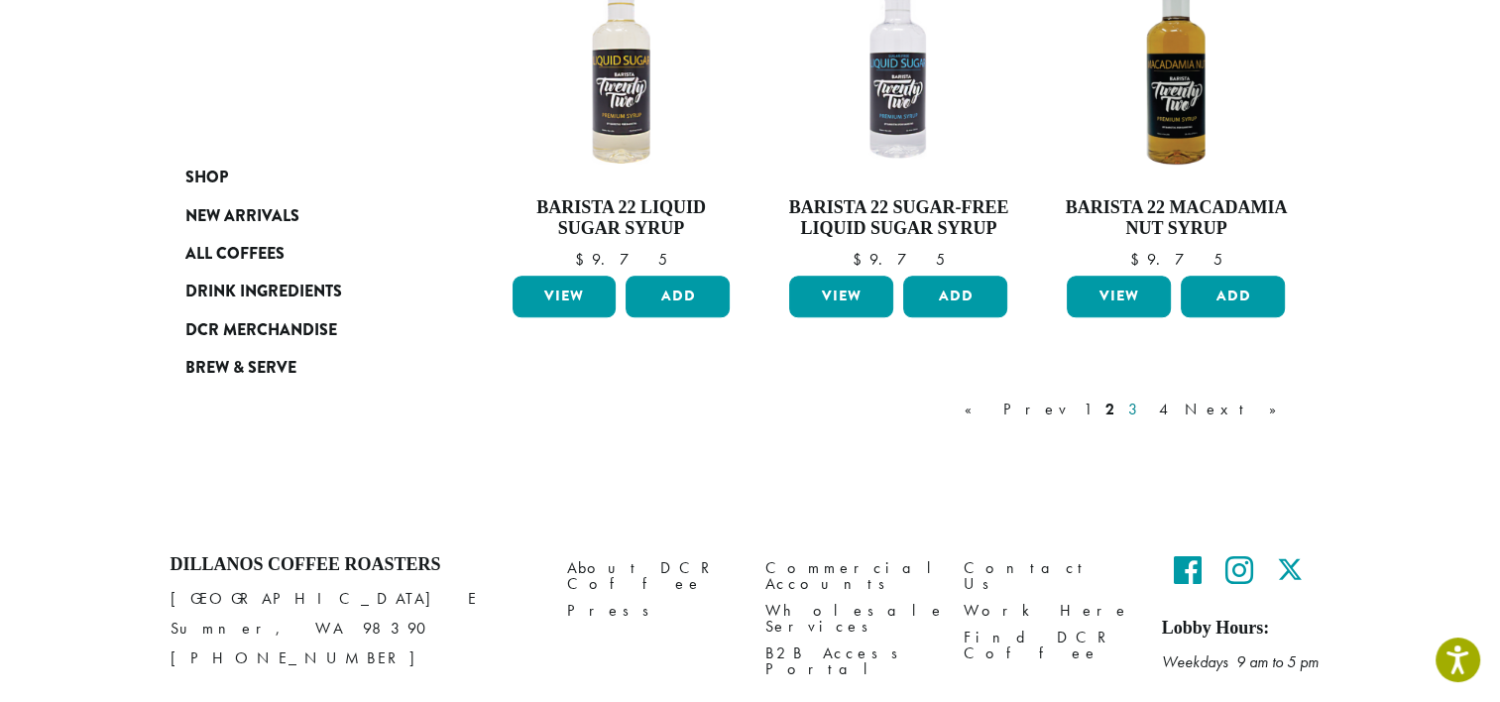
click at [1149, 412] on link "3" at bounding box center [1137, 410] width 25 height 24
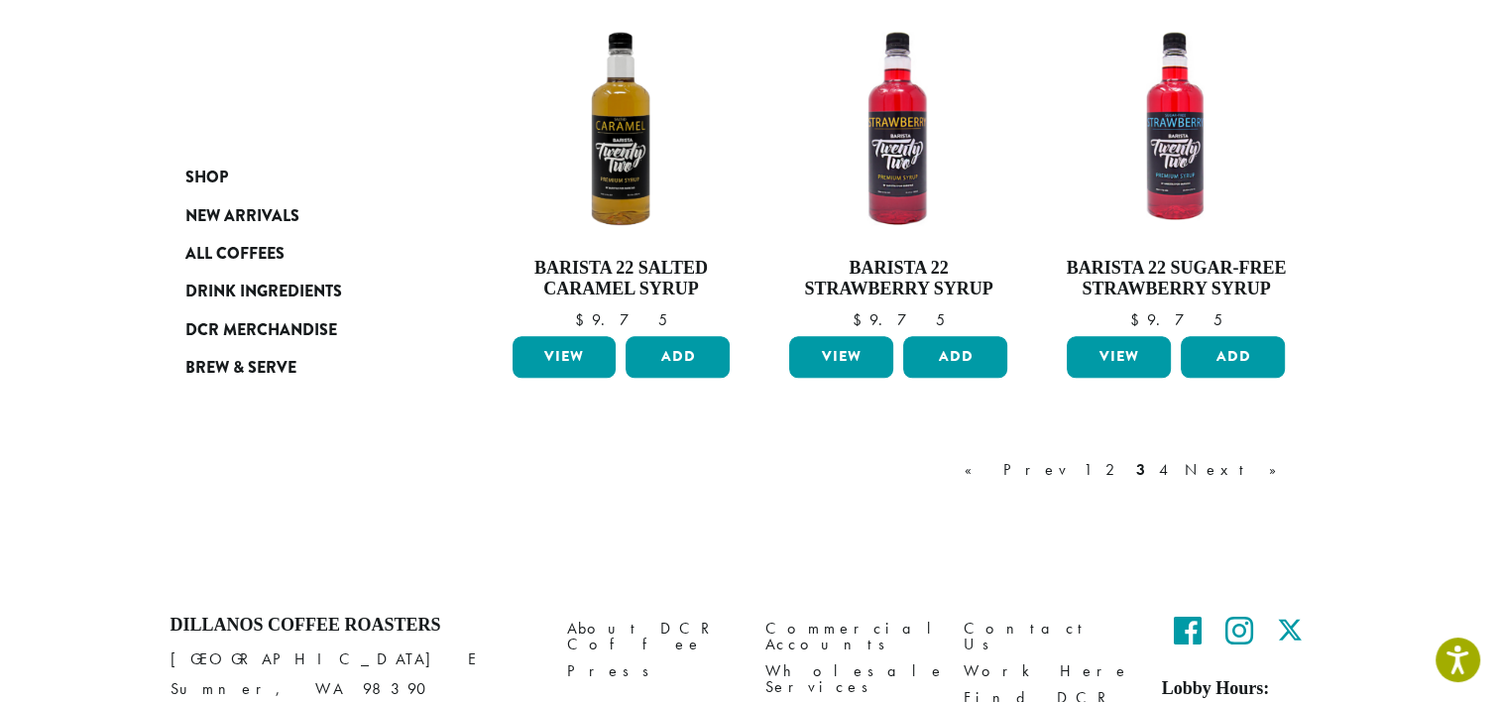
scroll to position [1665, 0]
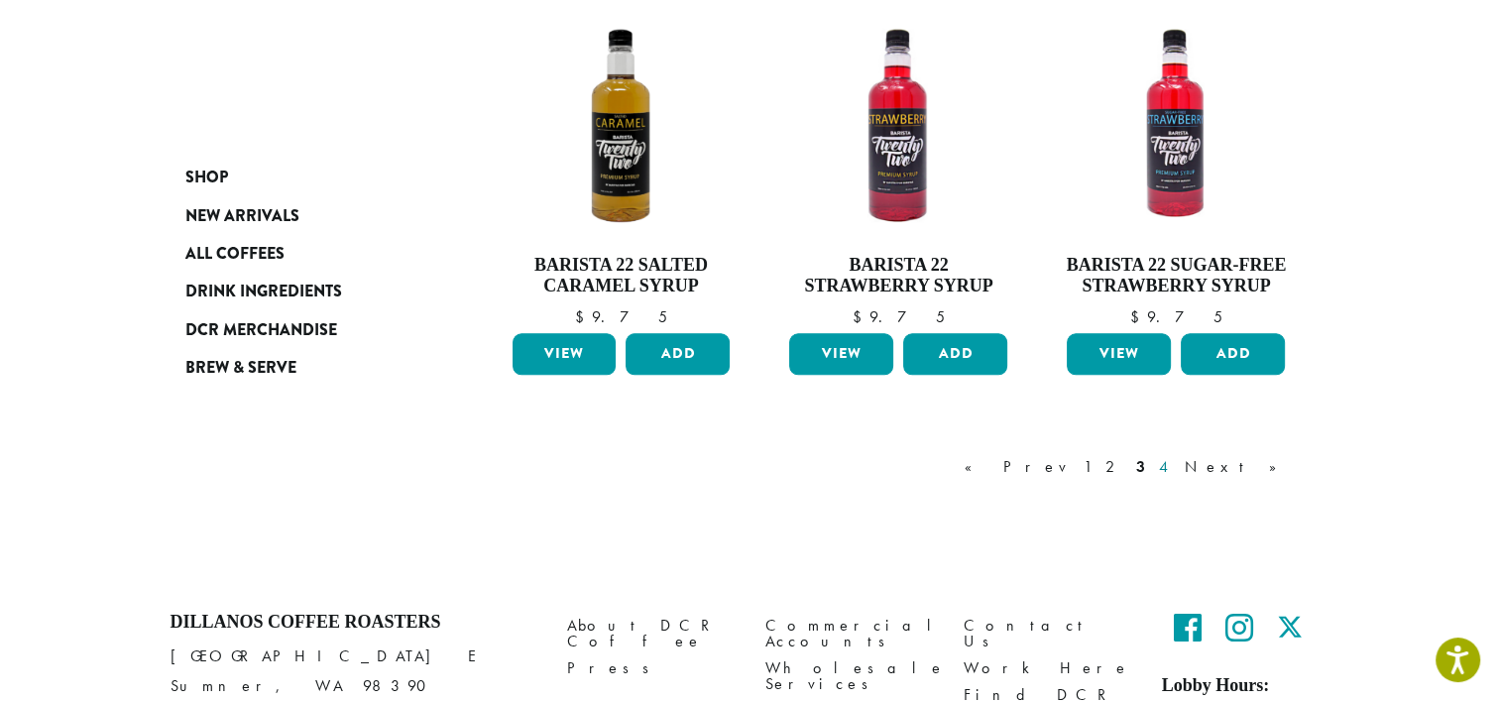
click at [1175, 471] on link "4" at bounding box center [1165, 467] width 20 height 24
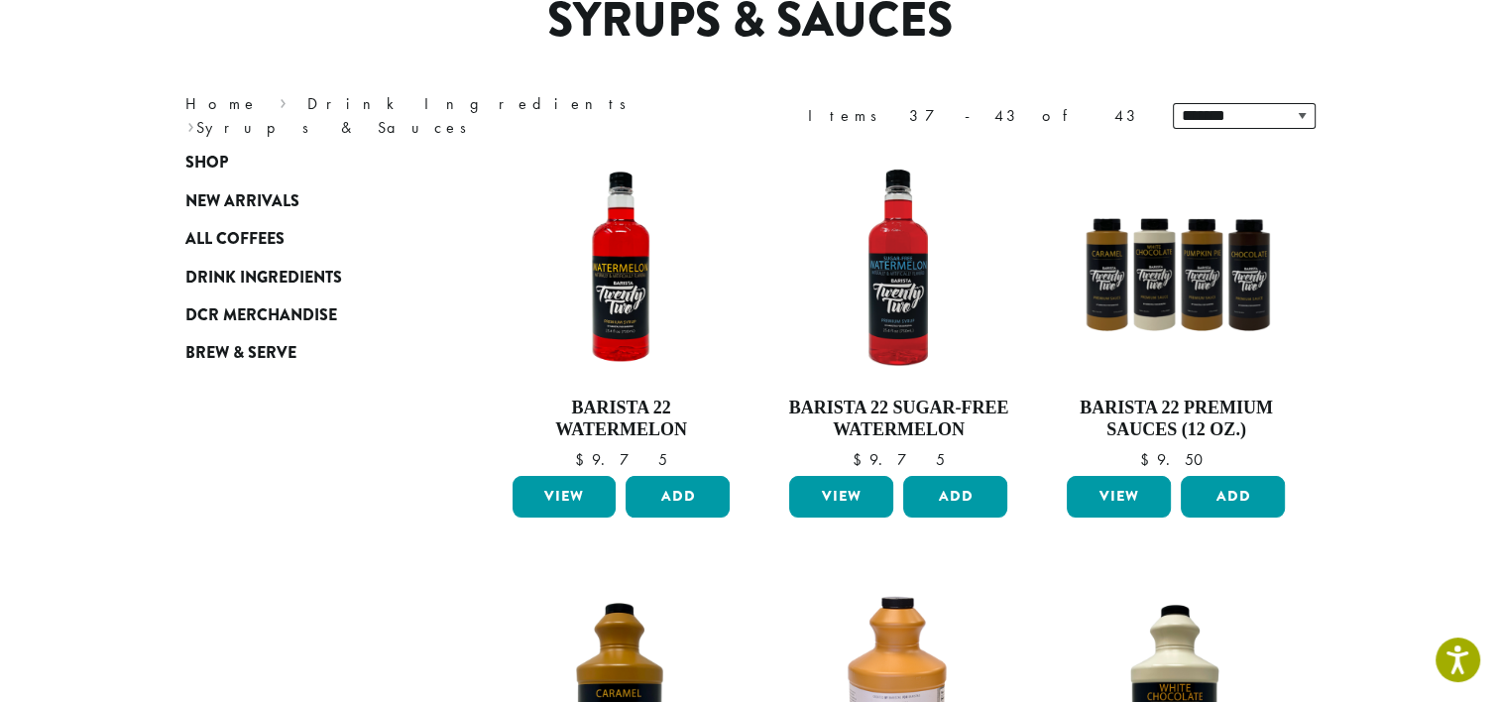
scroll to position [122, 0]
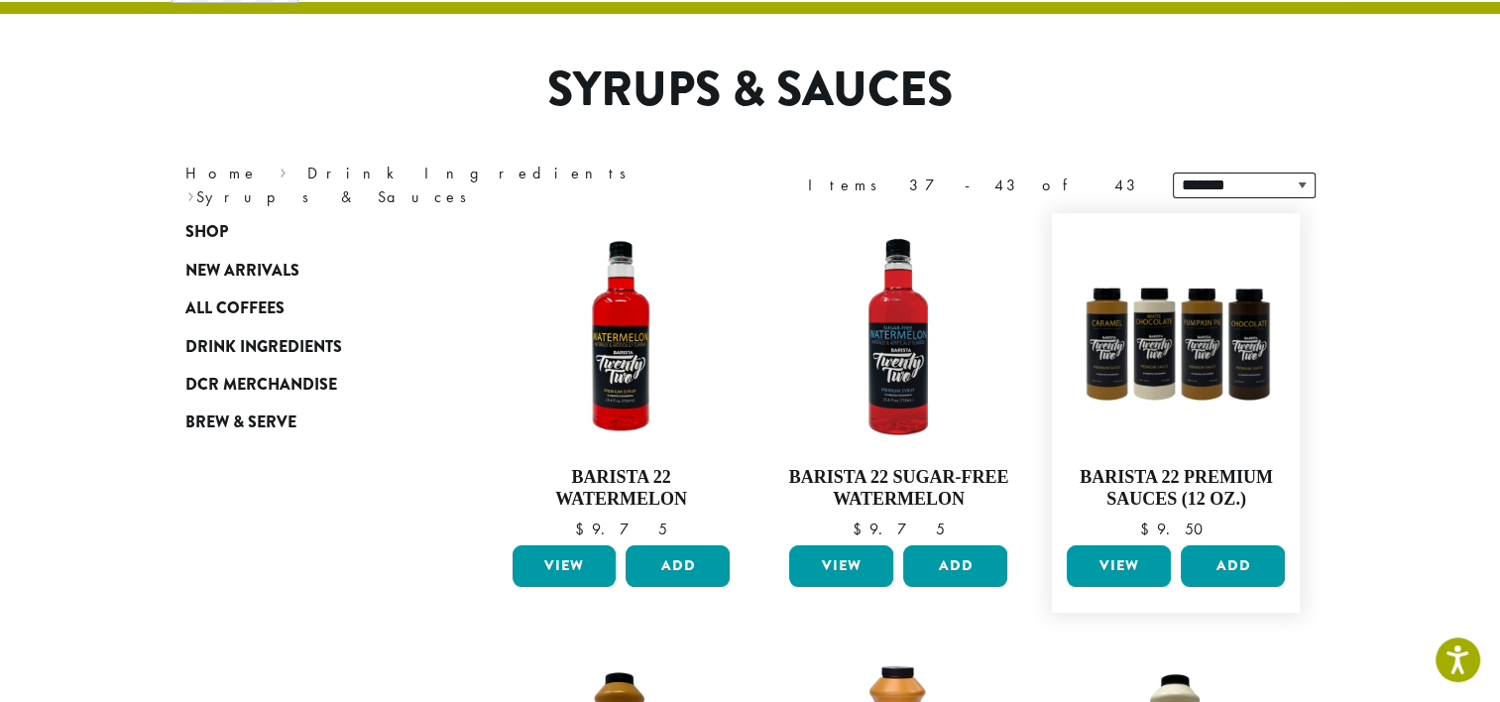
click at [1127, 573] on link "View" at bounding box center [1119, 566] width 104 height 42
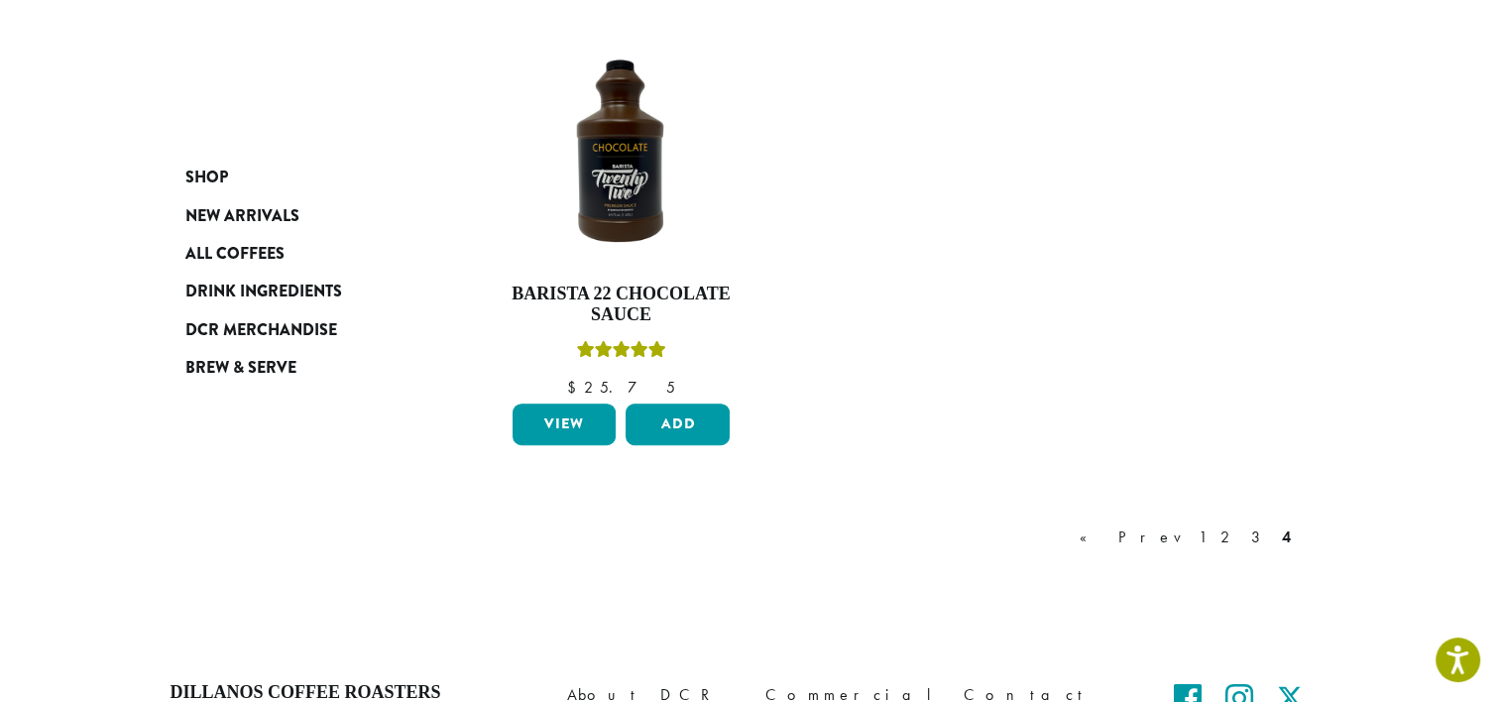
scroll to position [1208, 0]
click at [207, 369] on span "Brew & Serve" at bounding box center [240, 368] width 111 height 25
